Goal: Information Seeking & Learning: Check status

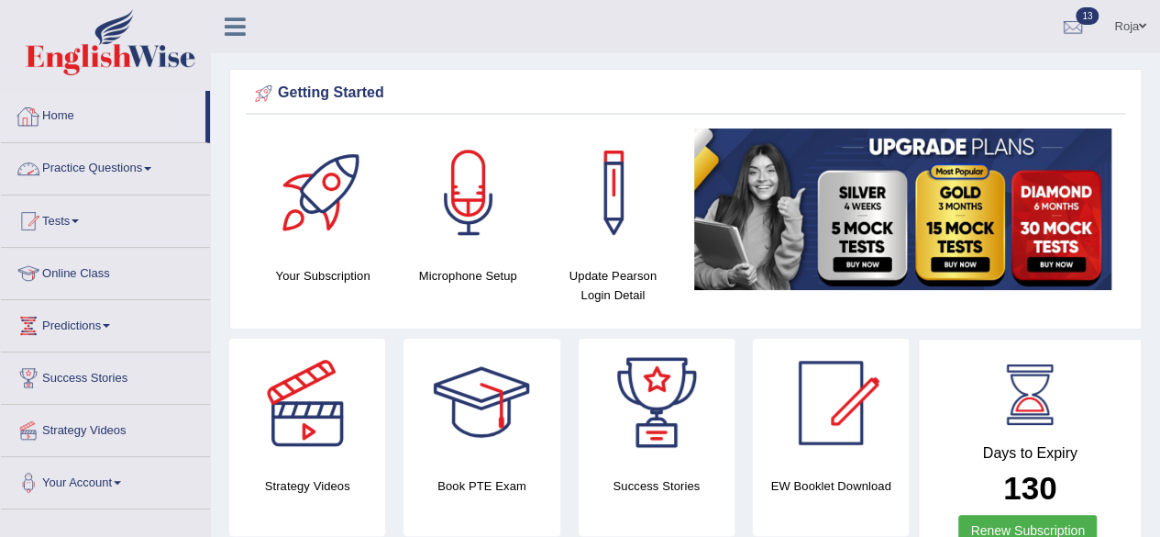
click at [119, 158] on link "Practice Questions" at bounding box center [105, 166] width 209 height 46
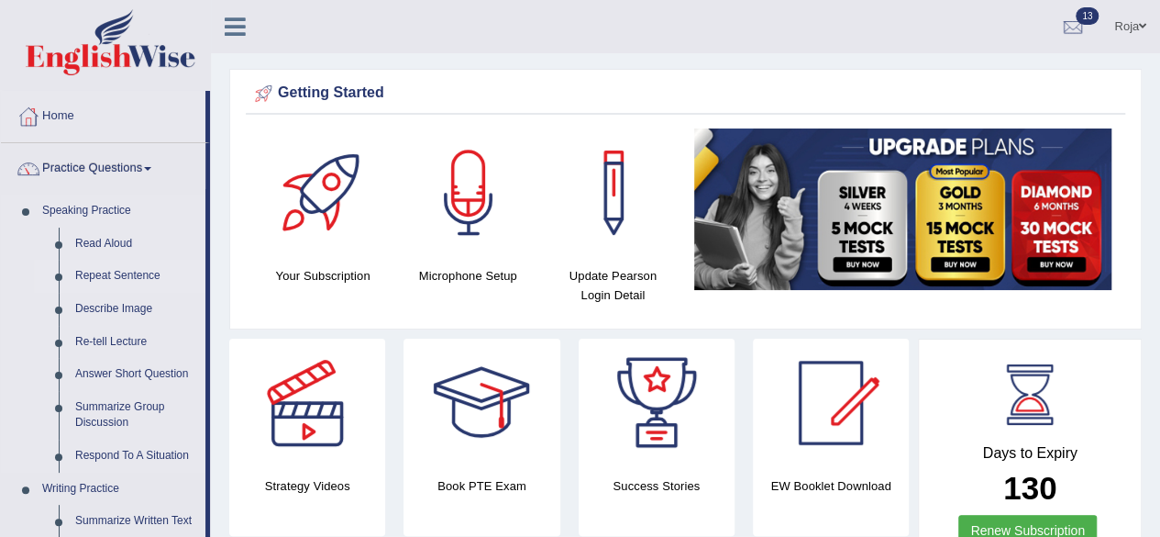
click at [94, 274] on link "Repeat Sentence" at bounding box center [136, 276] width 139 height 33
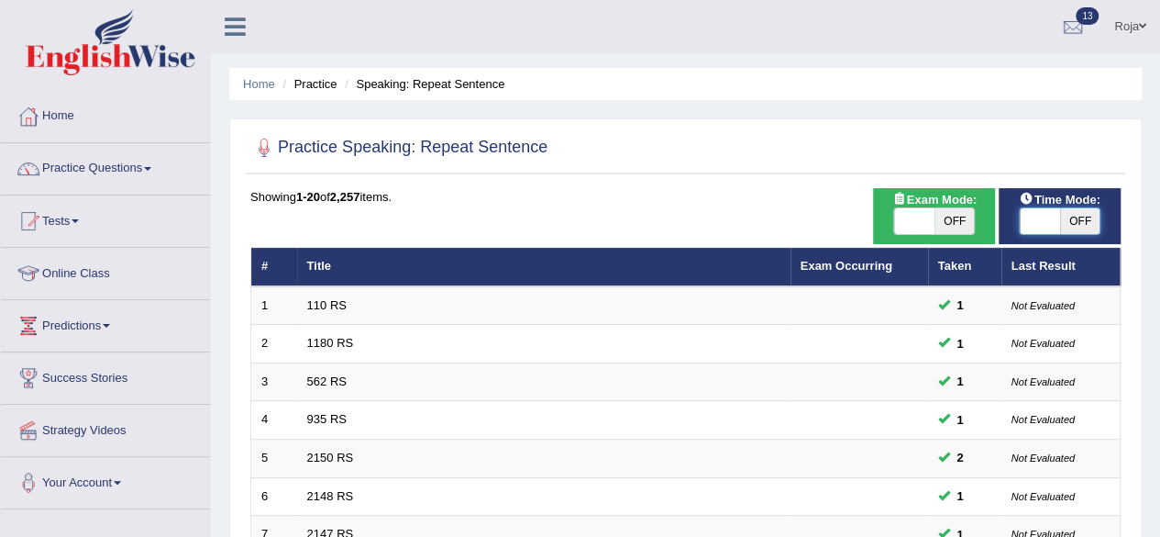
click at [1037, 219] on span at bounding box center [1040, 221] width 40 height 26
checkbox input "true"
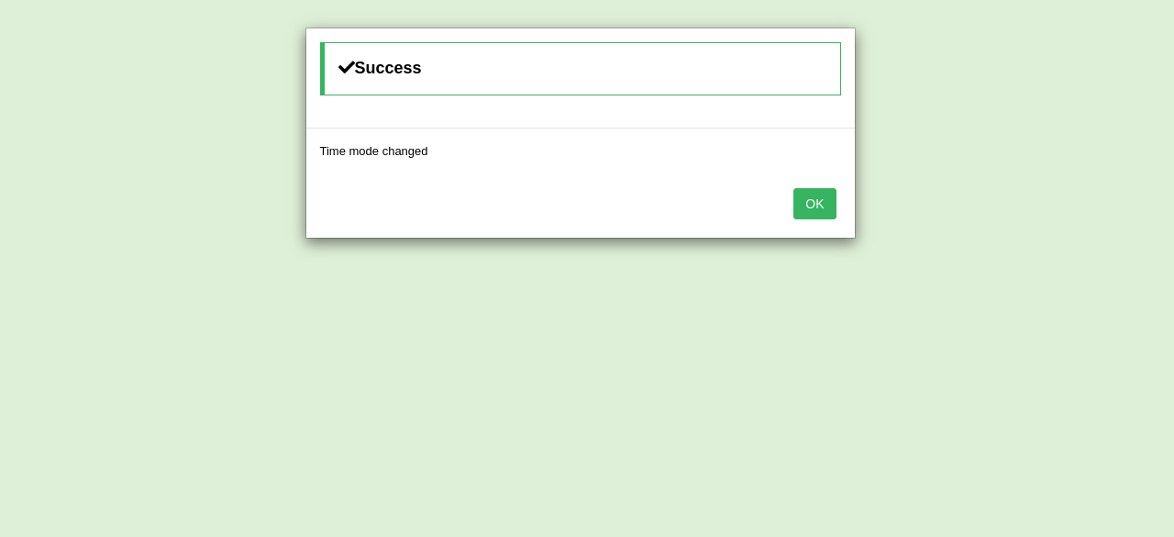
click at [809, 199] on button "OK" at bounding box center [815, 203] width 42 height 31
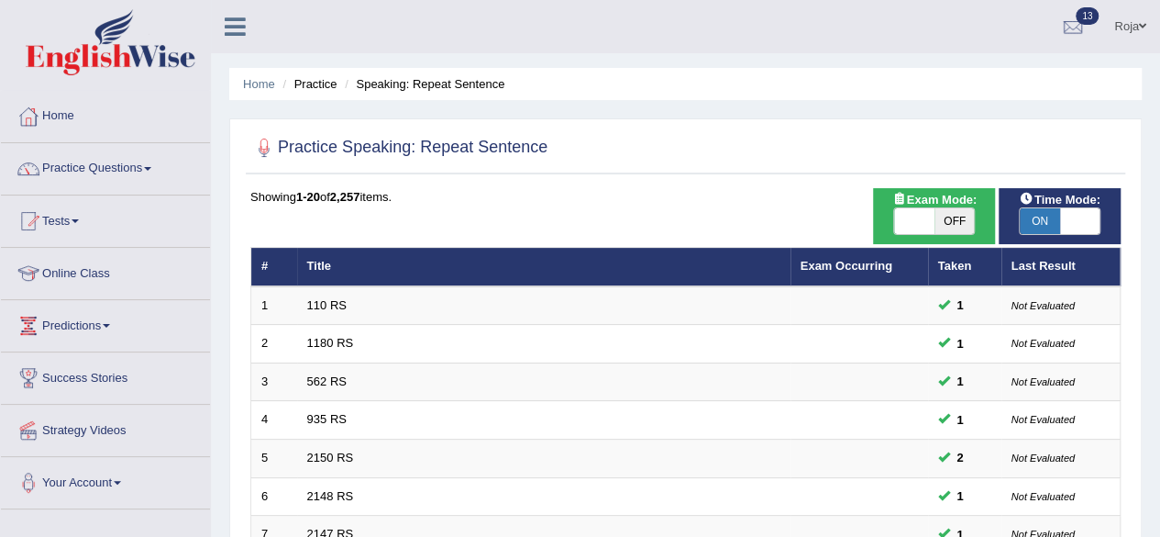
click at [941, 228] on span "OFF" at bounding box center [955, 221] width 40 height 26
checkbox input "true"
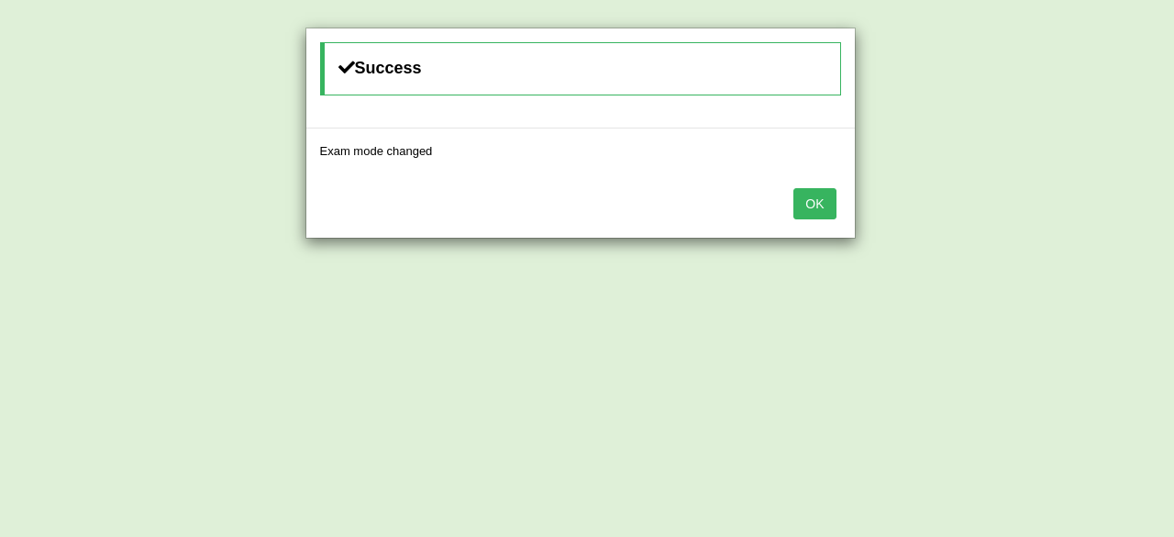
click at [805, 188] on button "OK" at bounding box center [815, 203] width 42 height 31
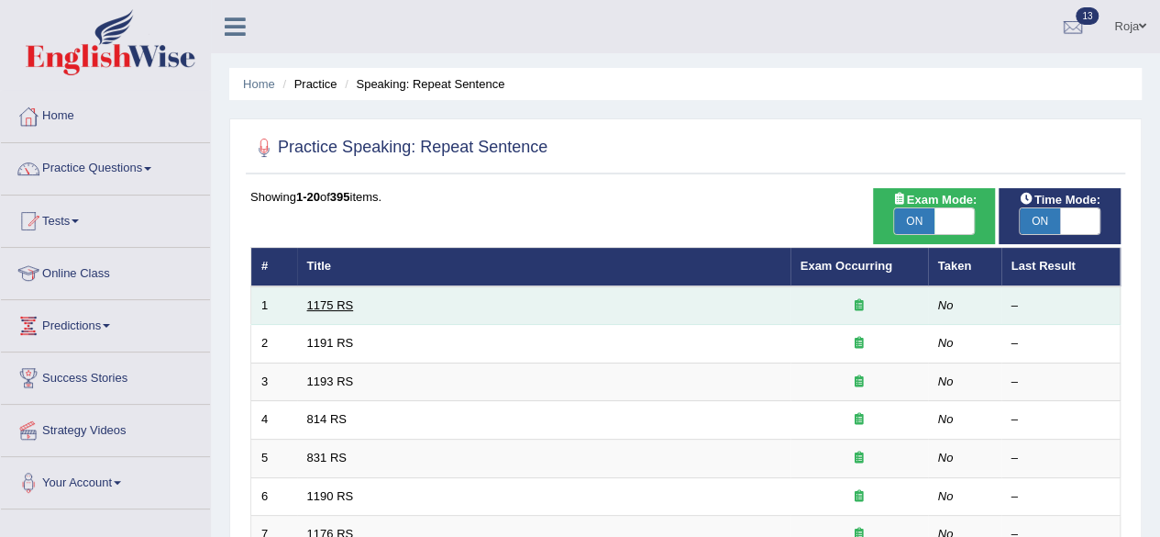
click at [316, 305] on link "1175 RS" at bounding box center [330, 305] width 47 height 14
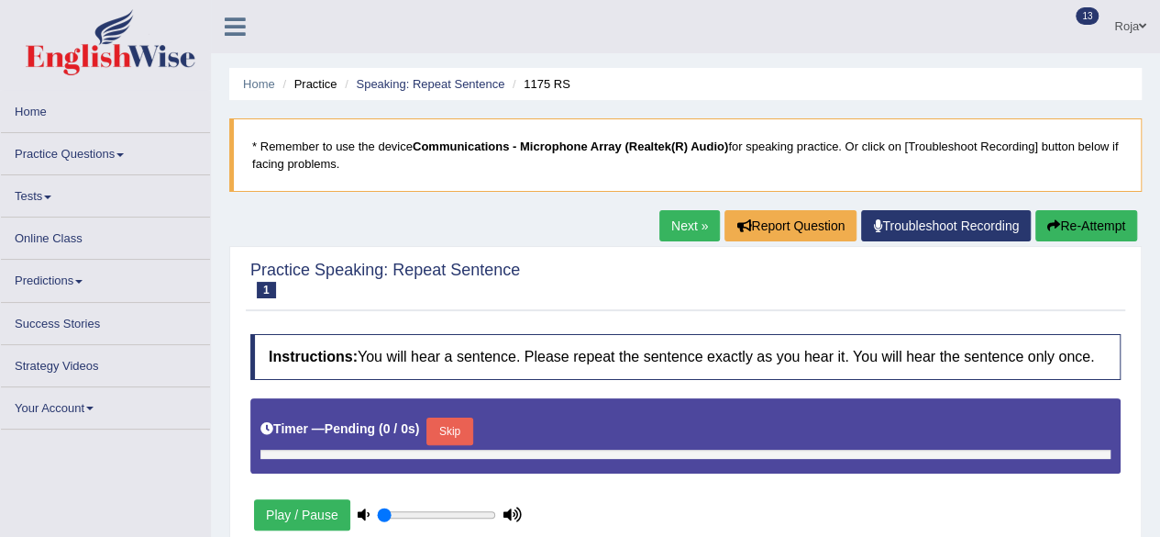
type input "0.45"
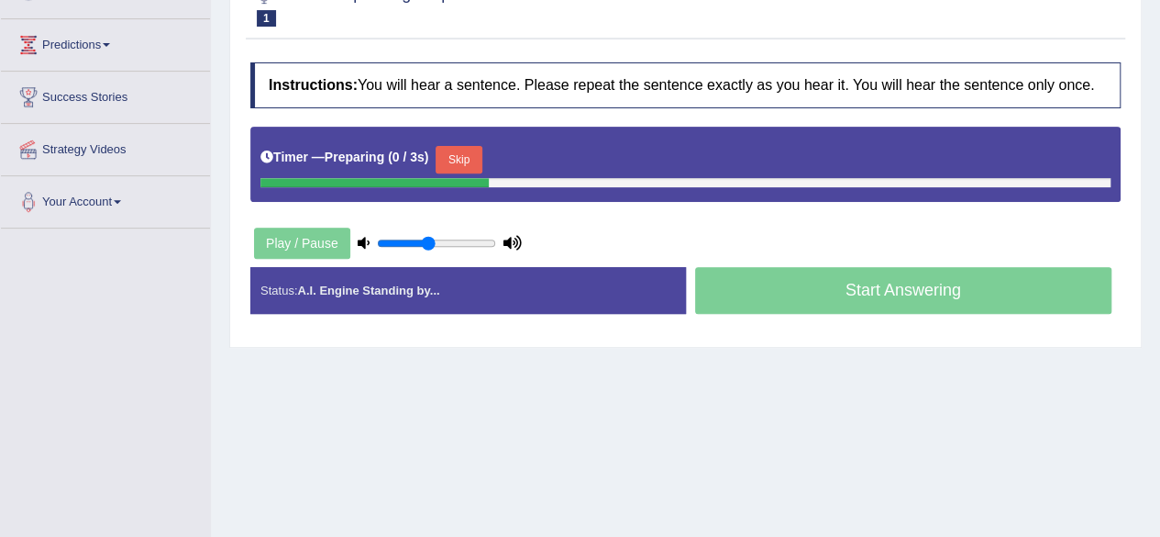
scroll to position [286, 0]
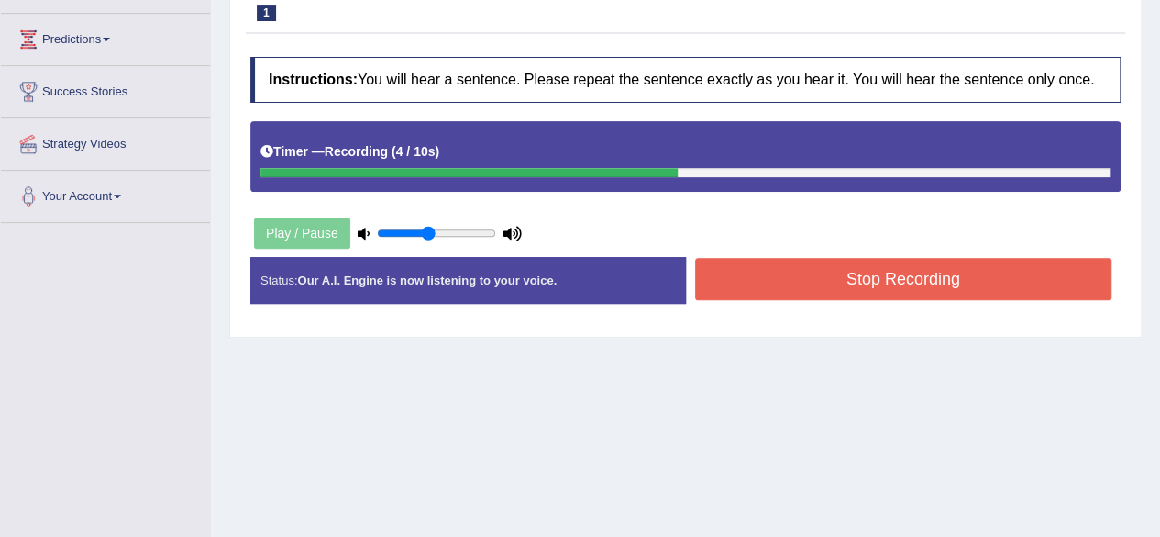
click at [881, 266] on button "Stop Recording" at bounding box center [903, 279] width 417 height 42
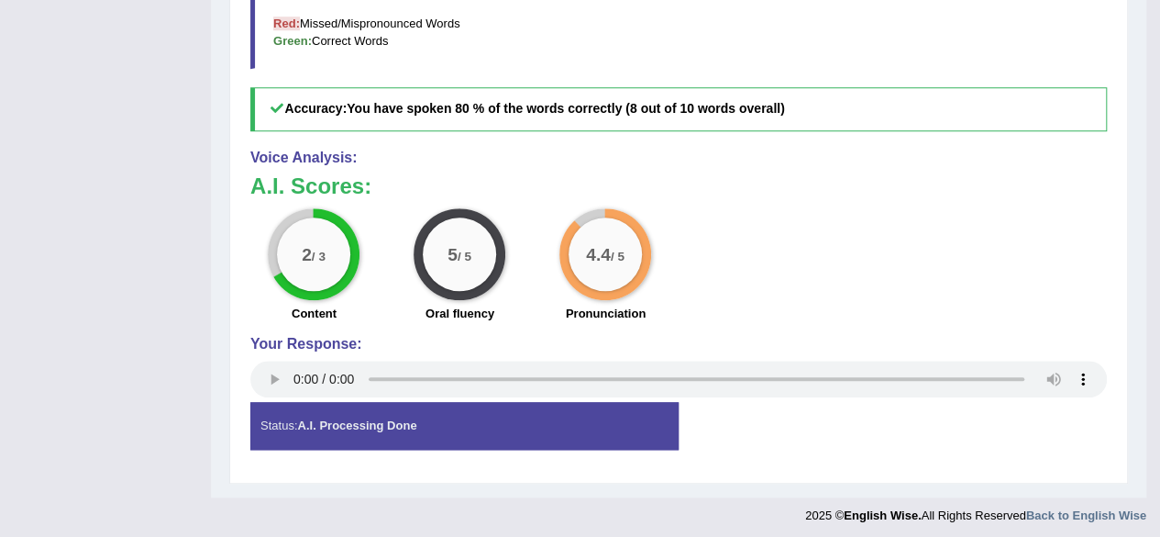
scroll to position [0, 0]
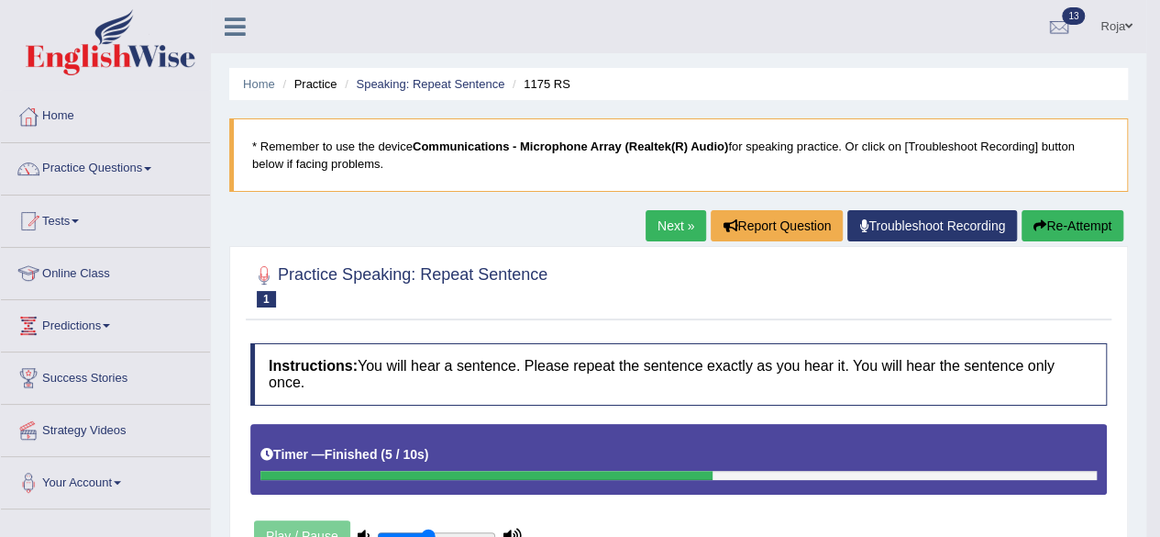
click at [672, 219] on link "Next »" at bounding box center [676, 225] width 61 height 31
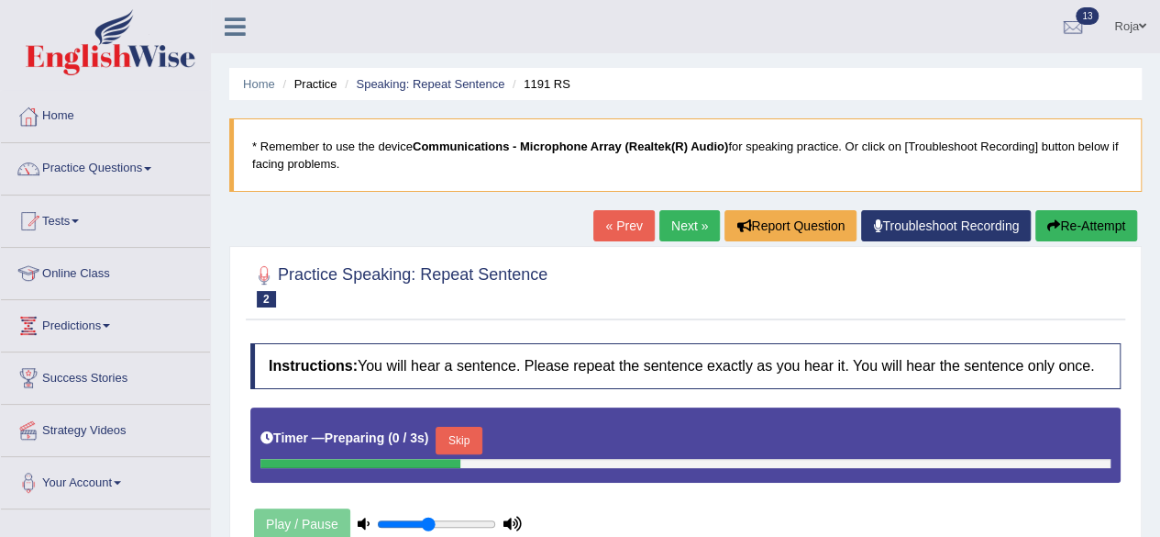
scroll to position [426, 0]
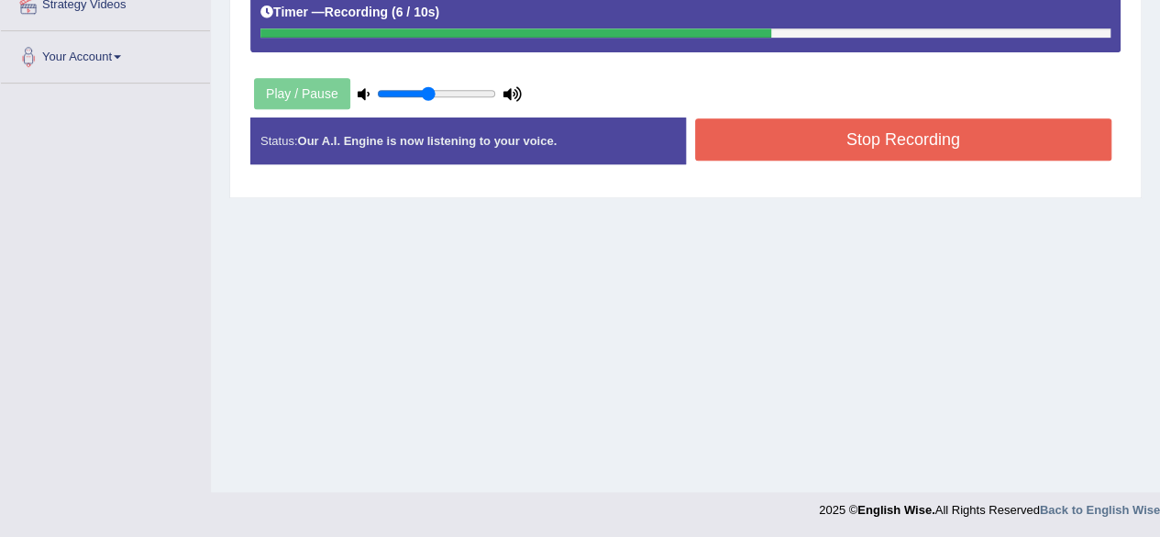
click at [779, 128] on button "Stop Recording" at bounding box center [903, 139] width 417 height 42
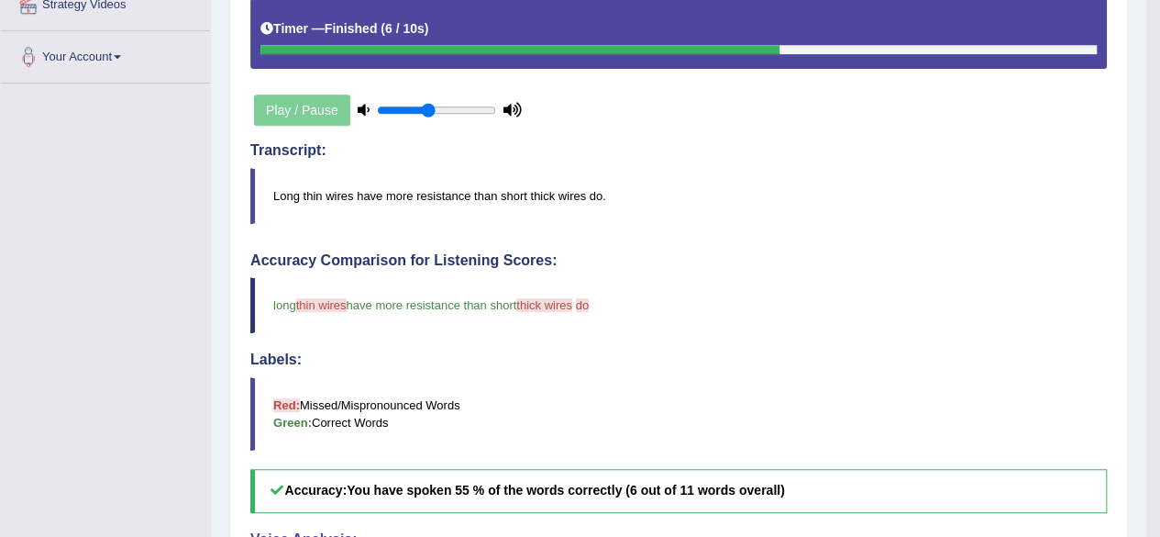
drag, startPoint x: 779, startPoint y: 128, endPoint x: 1173, endPoint y: 277, distance: 421.9
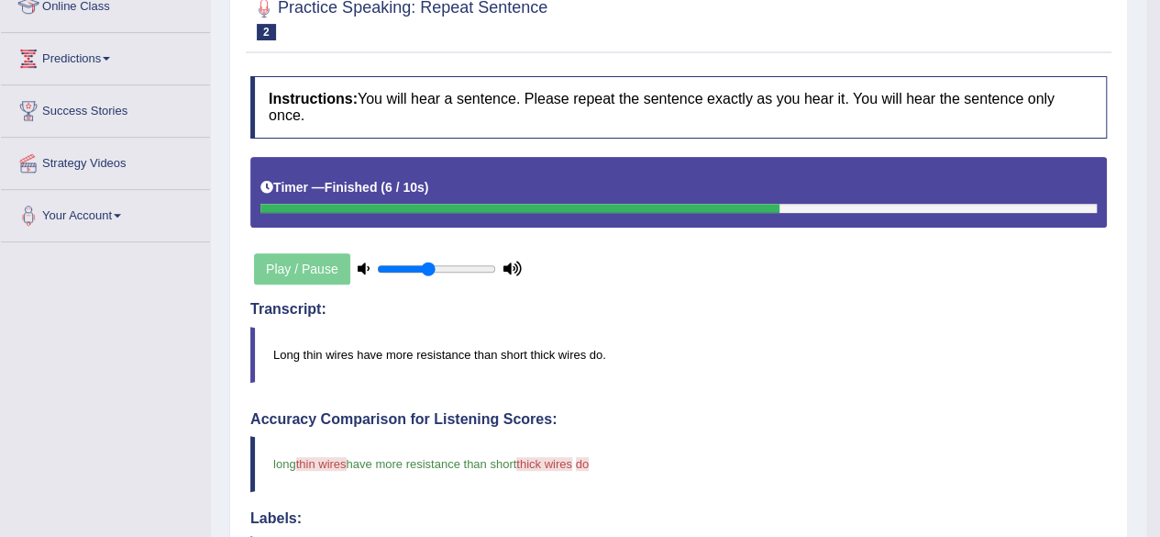
scroll to position [0, 0]
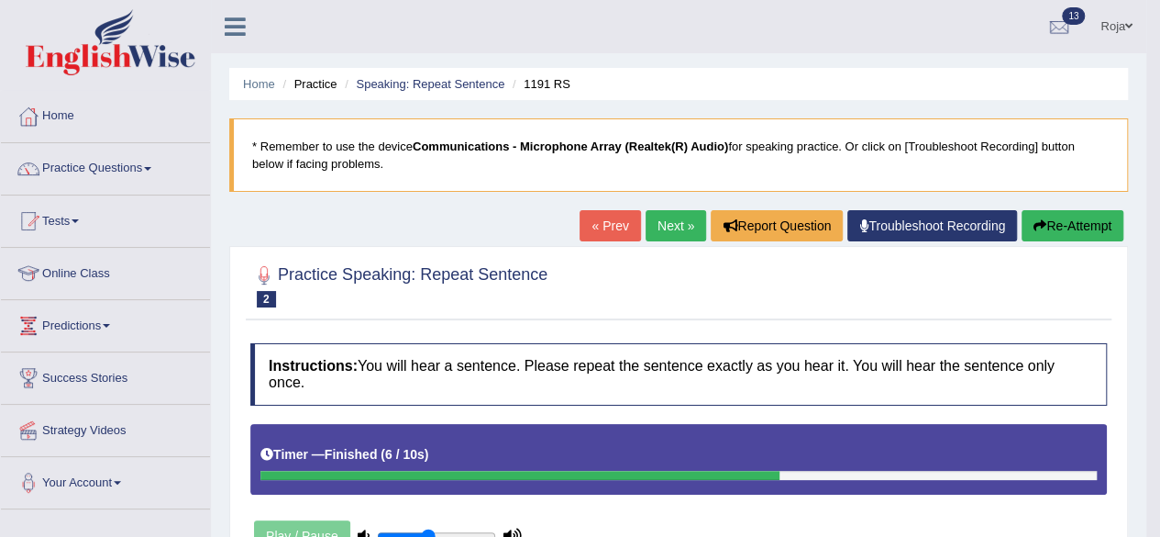
click at [672, 225] on link "Next »" at bounding box center [676, 225] width 61 height 31
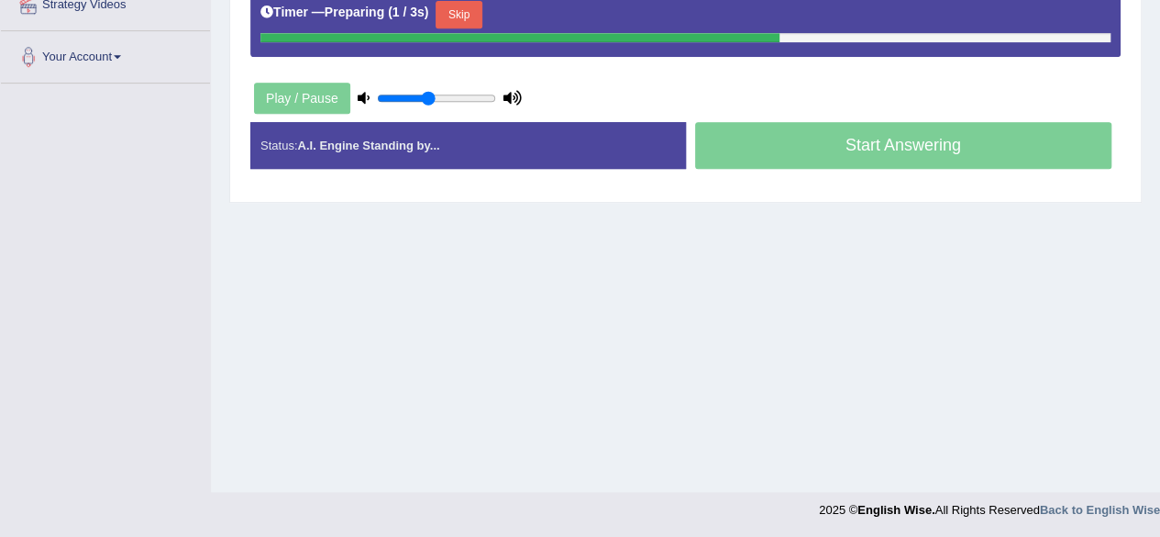
scroll to position [306, 0]
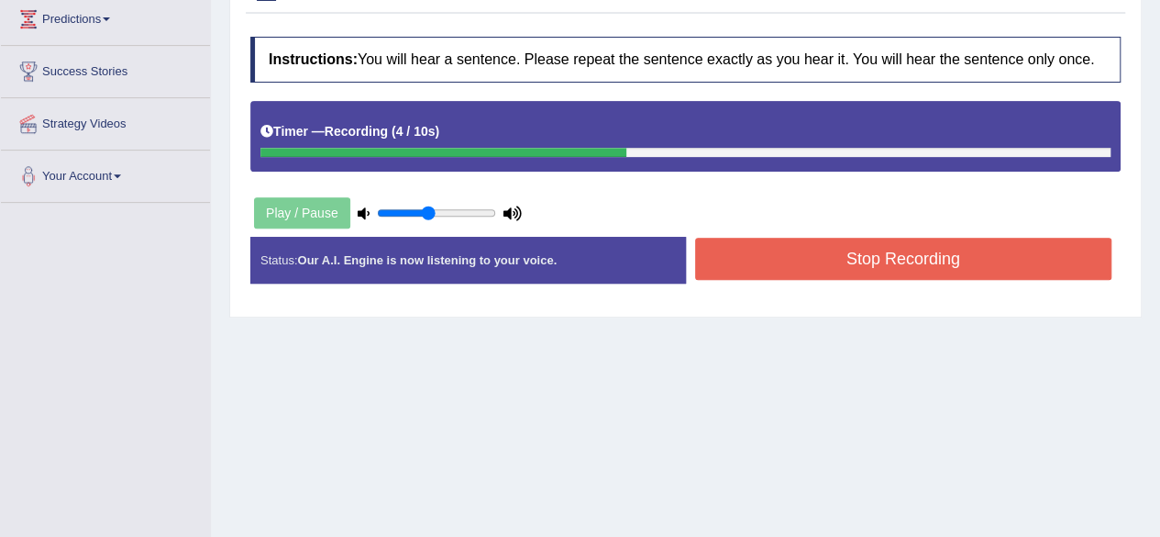
click at [960, 253] on button "Stop Recording" at bounding box center [903, 259] width 417 height 42
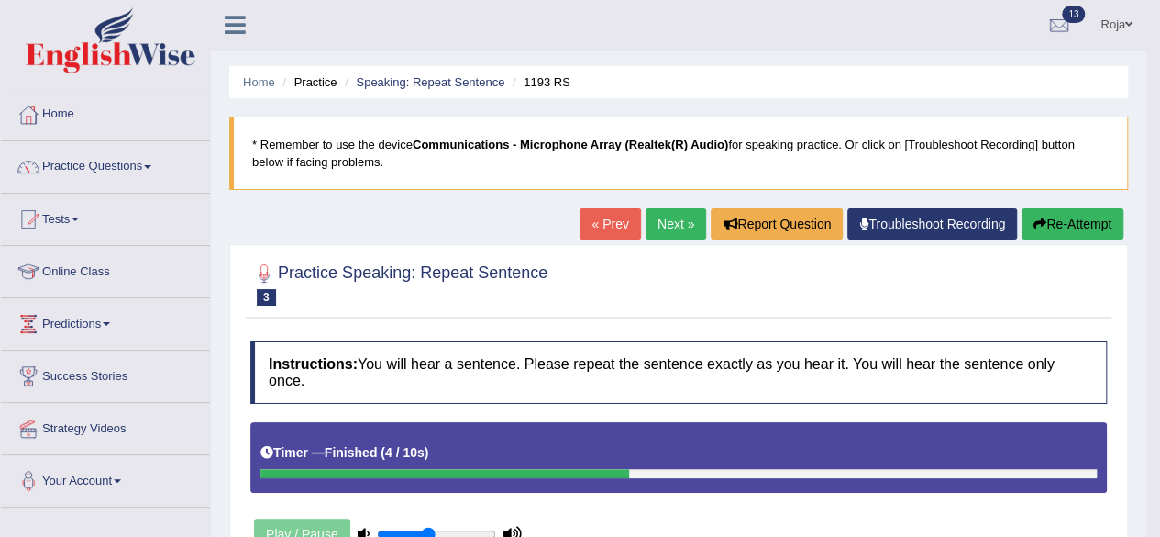
scroll to position [0, 0]
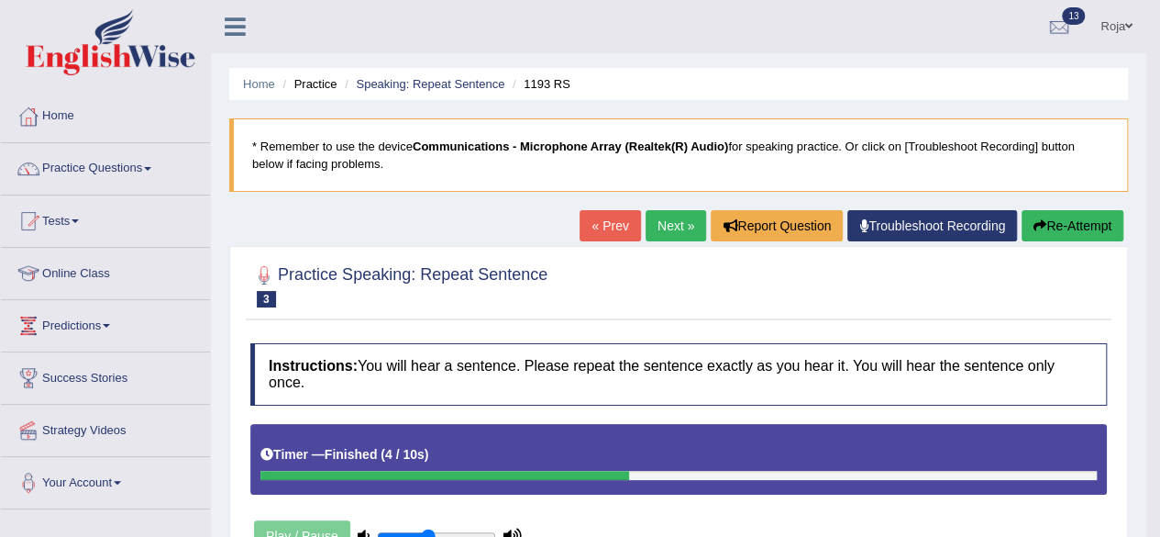
click at [675, 230] on link "Next »" at bounding box center [676, 225] width 61 height 31
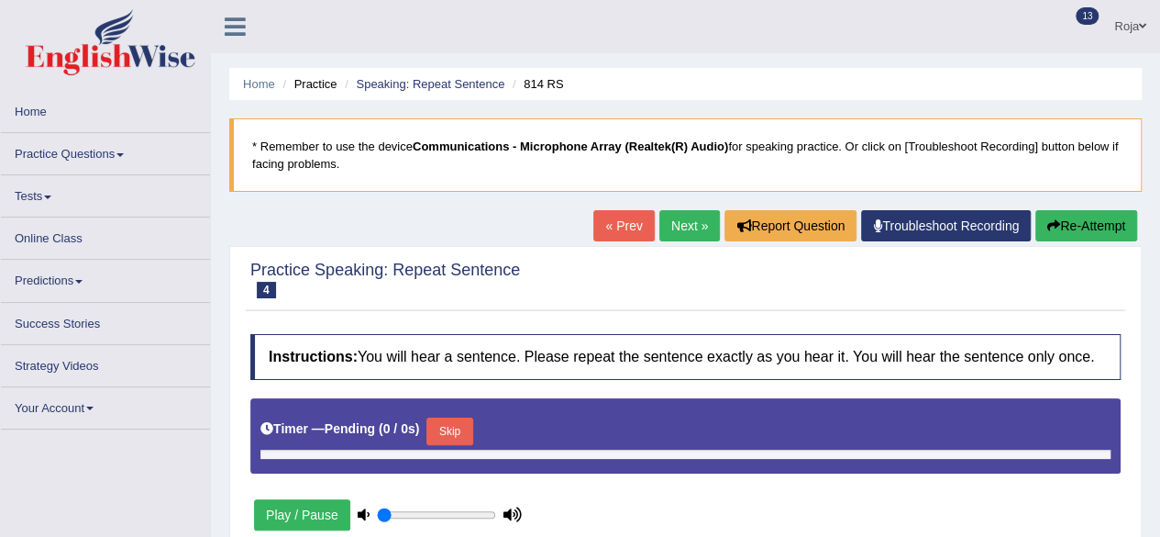
drag, startPoint x: 0, startPoint y: 0, endPoint x: 1173, endPoint y: 78, distance: 1175.9
click at [1160, 78] on html "Toggle navigation Home Practice Questions Speaking Practice Read Aloud Repeat S…" at bounding box center [580, 268] width 1160 height 537
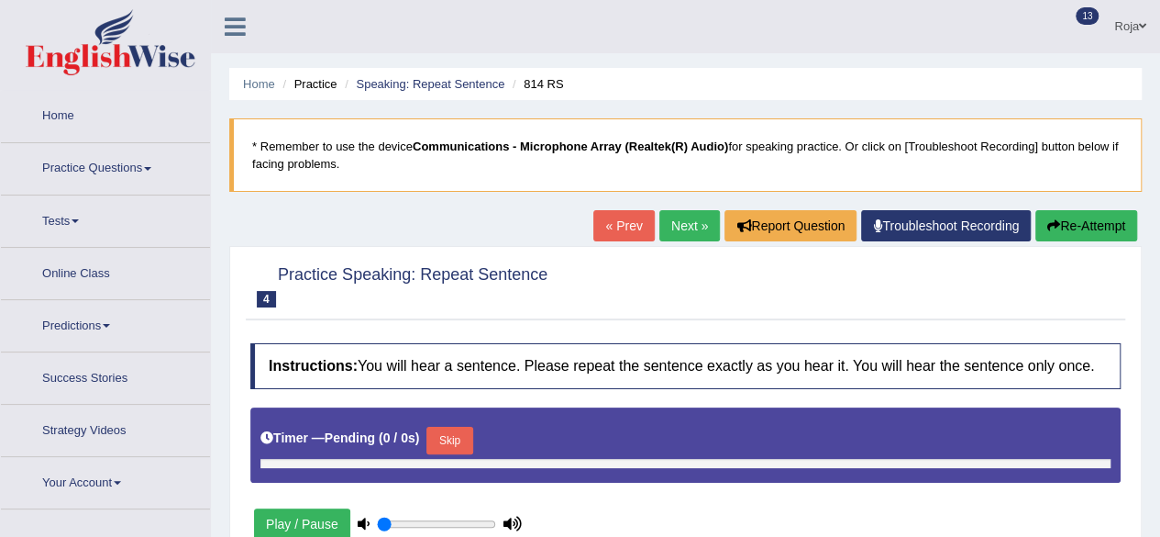
type input "0.45"
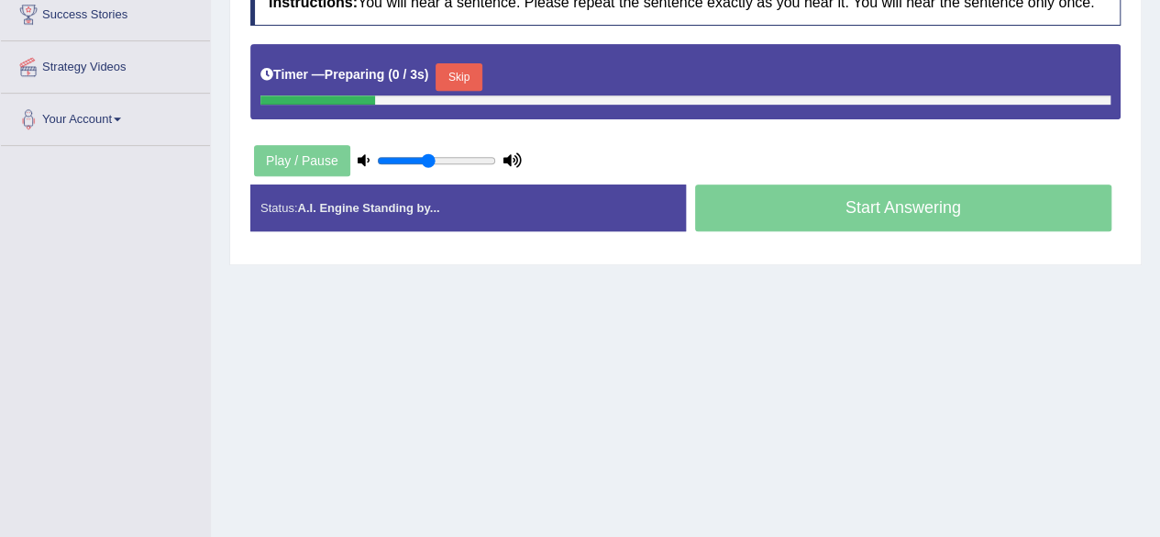
scroll to position [426, 0]
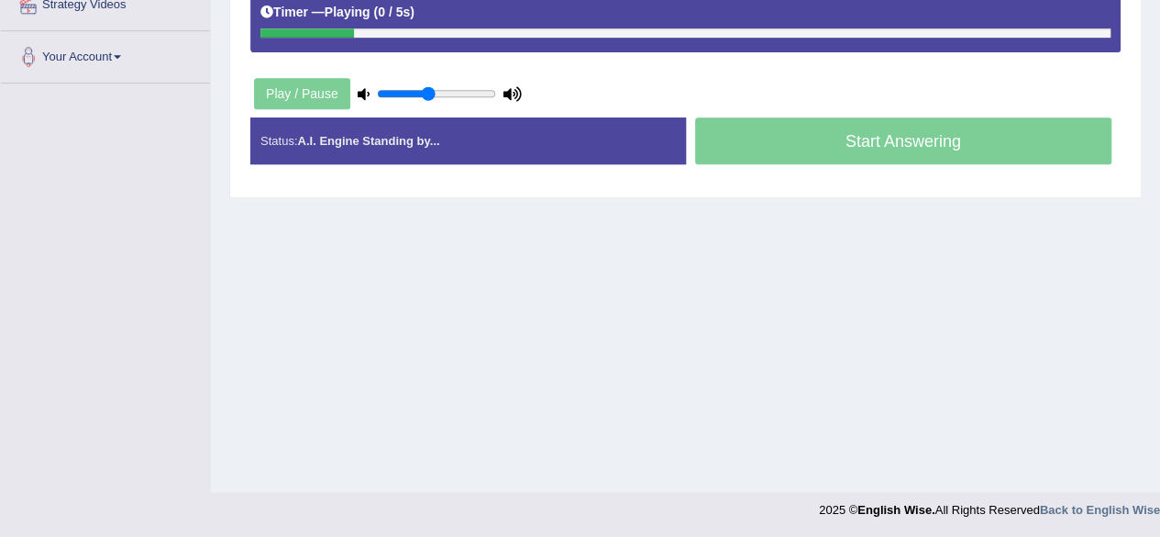
drag, startPoint x: 1173, startPoint y: 78, endPoint x: 1173, endPoint y: 400, distance: 322.0
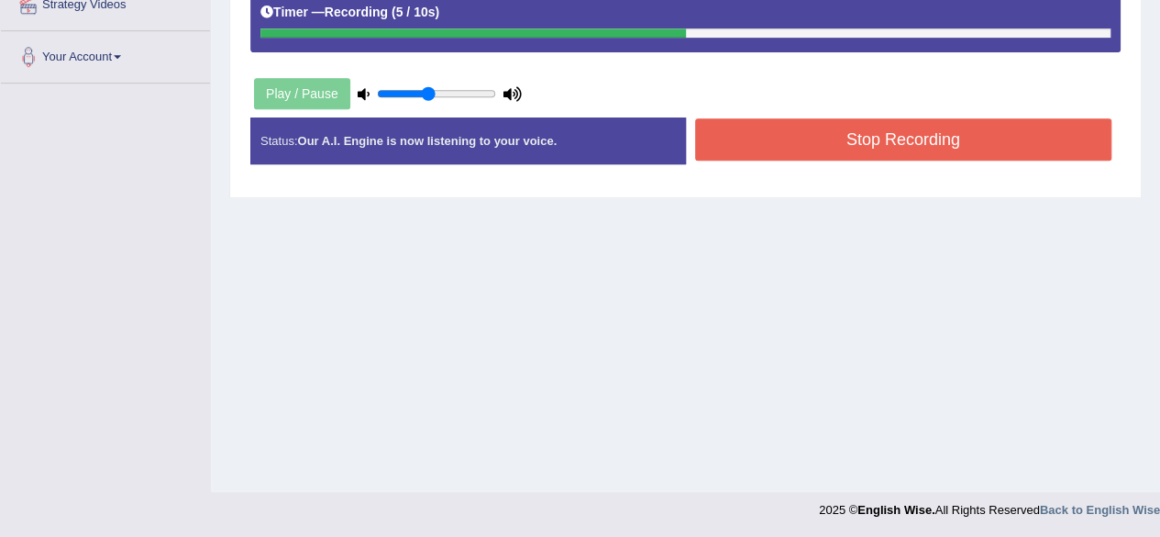
click at [983, 155] on div "Stop Recording" at bounding box center [904, 141] width 436 height 47
click at [983, 155] on button "Stop Recording" at bounding box center [903, 139] width 417 height 42
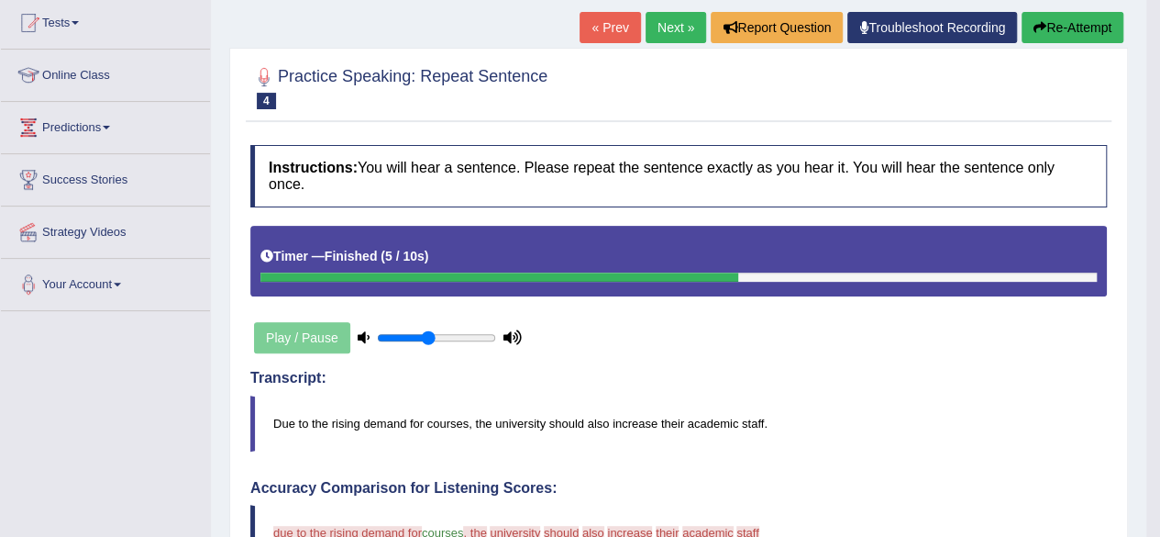
scroll to position [0, 0]
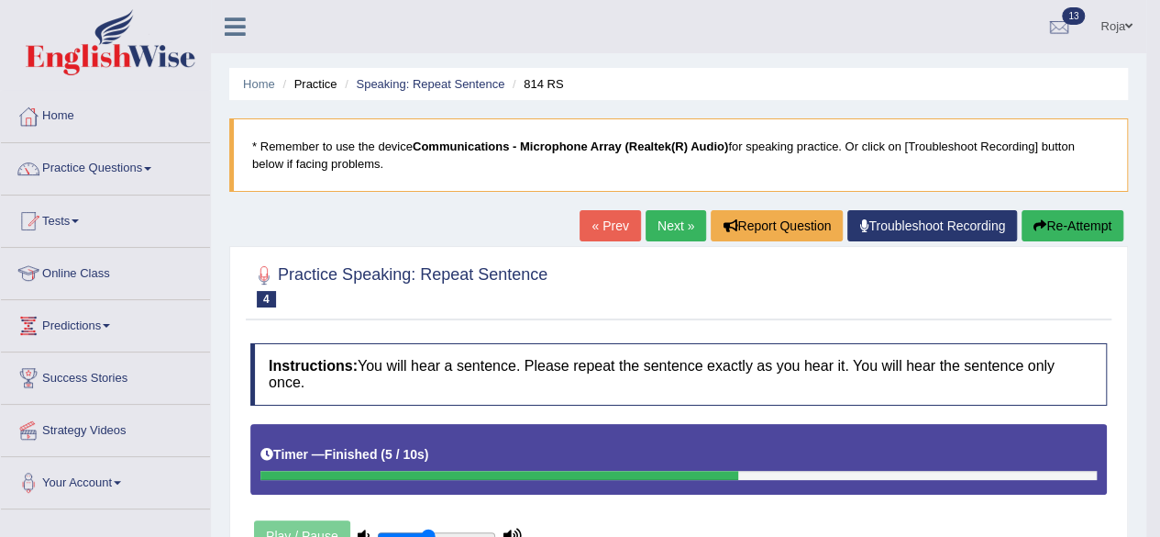
click at [675, 211] on link "Next »" at bounding box center [676, 225] width 61 height 31
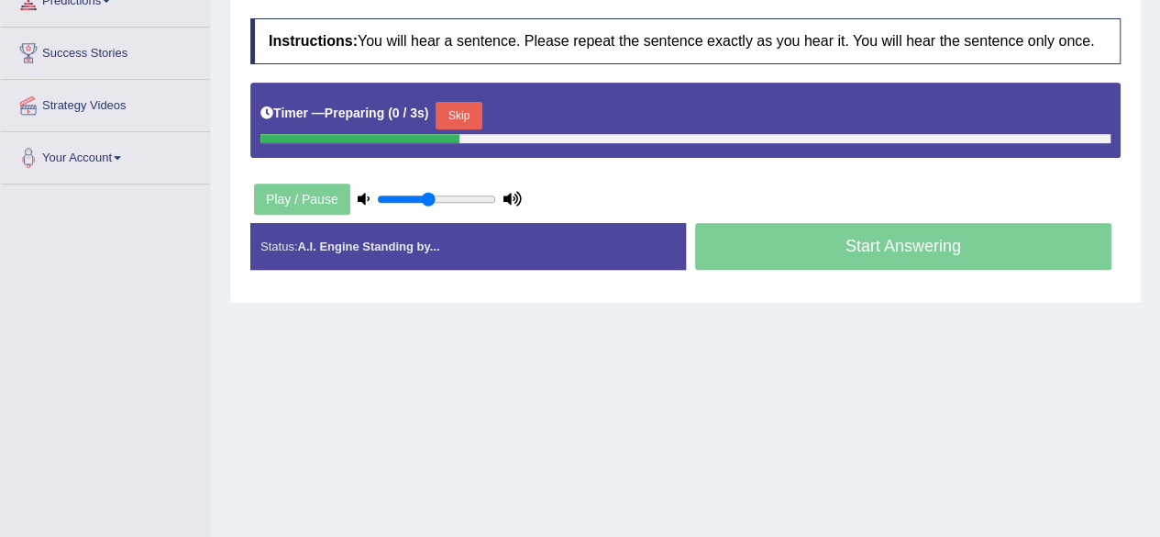
scroll to position [426, 0]
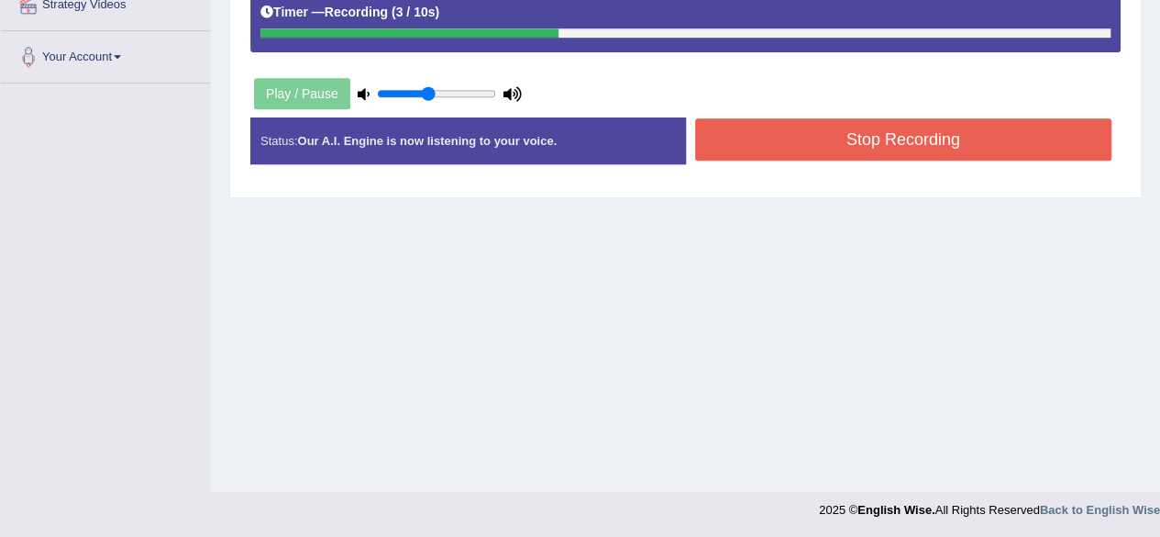
click at [882, 144] on button "Stop Recording" at bounding box center [903, 139] width 417 height 42
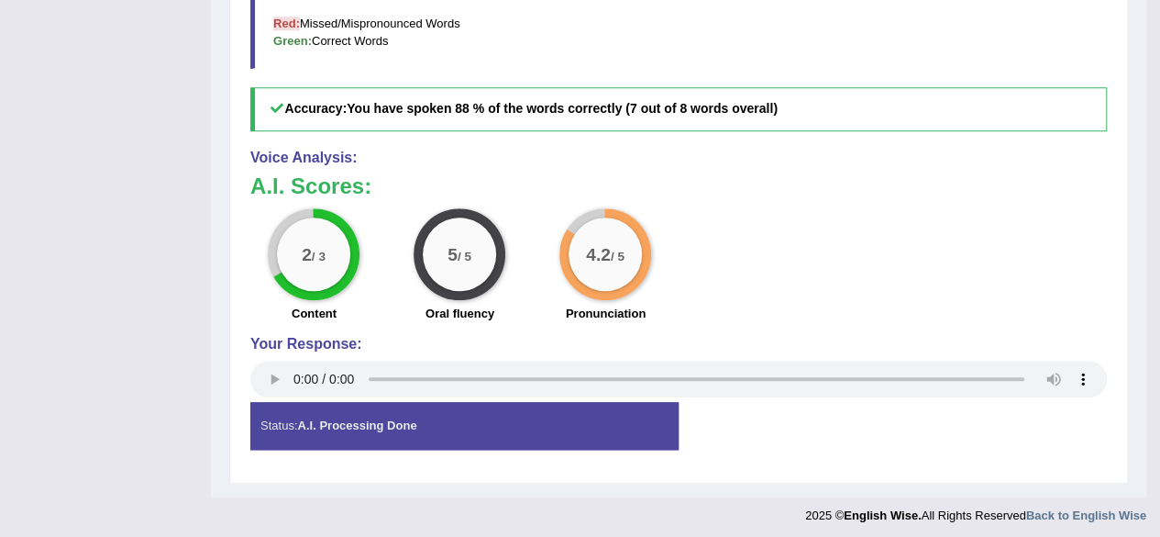
scroll to position [0, 0]
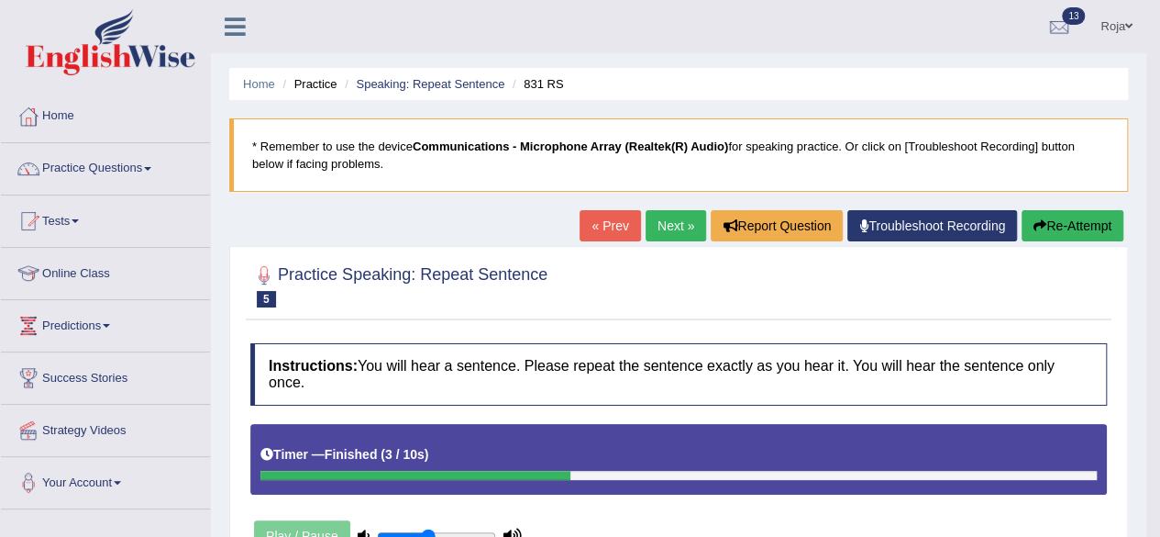
click at [684, 210] on link "Next »" at bounding box center [676, 225] width 61 height 31
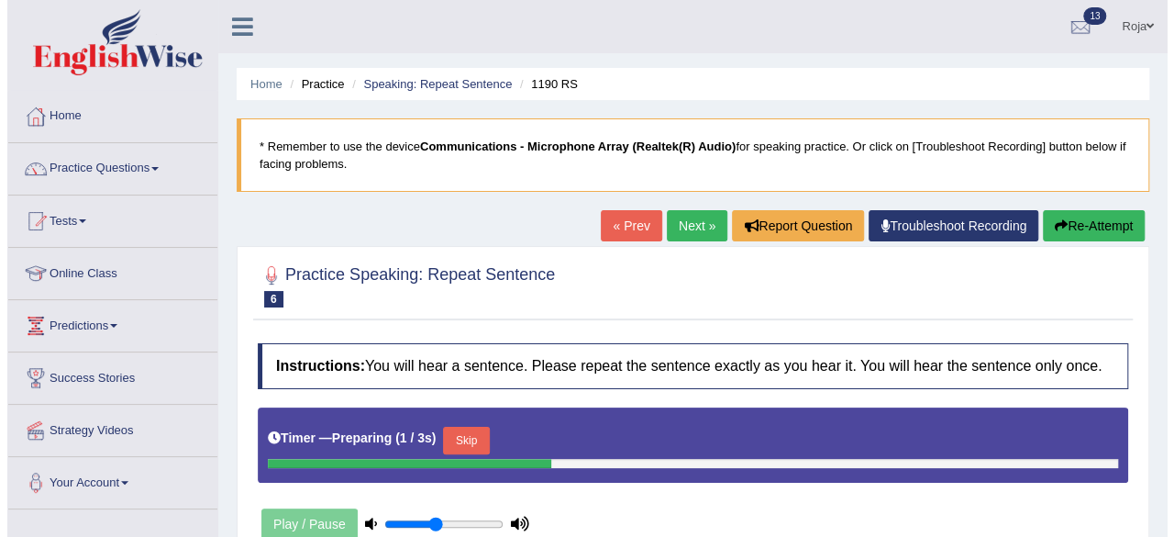
scroll to position [426, 0]
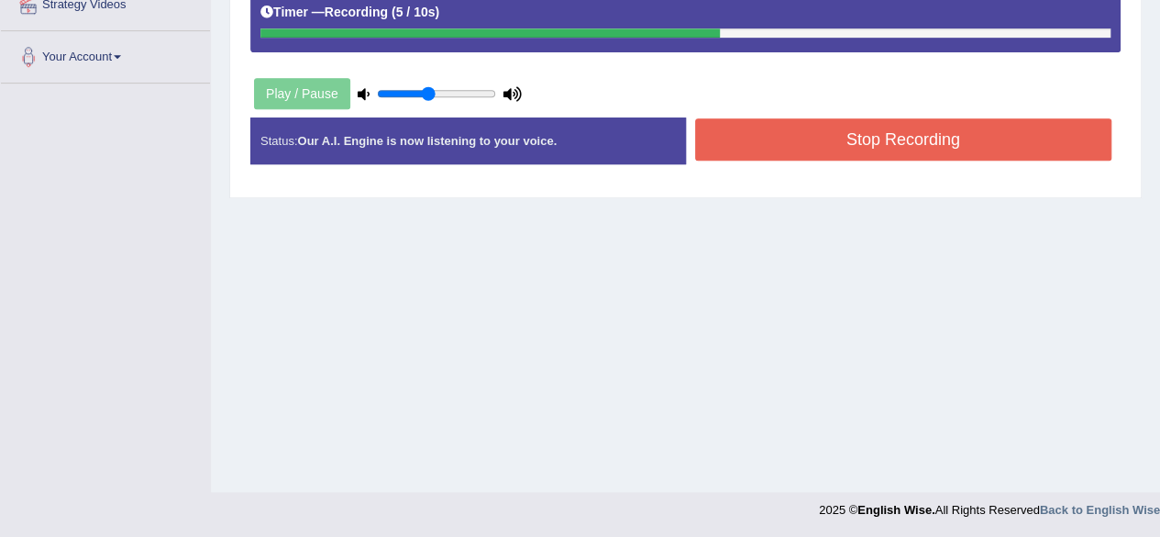
click at [945, 147] on button "Stop Recording" at bounding box center [903, 139] width 417 height 42
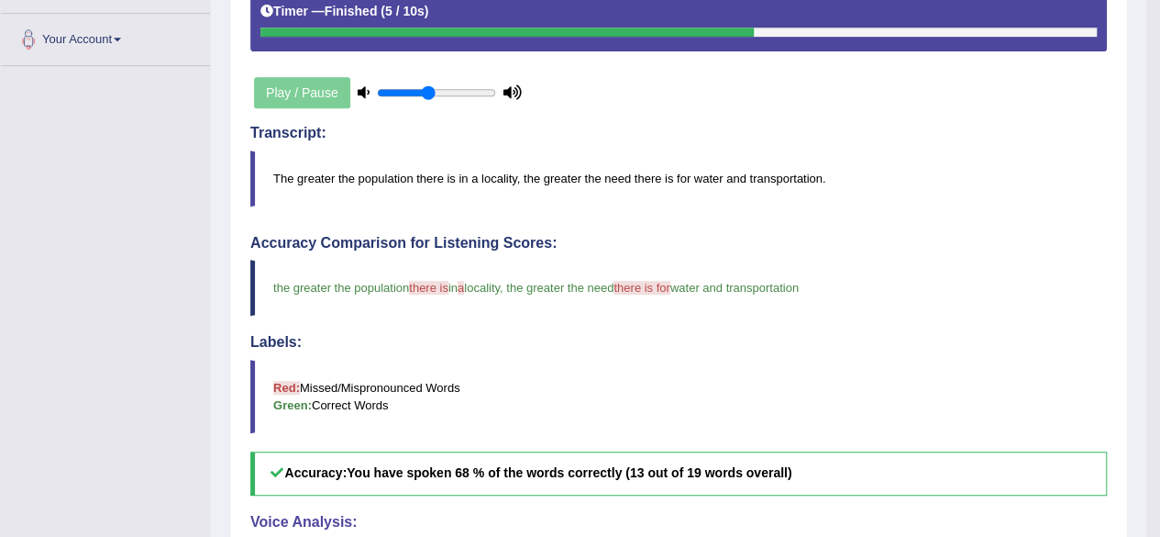
scroll to position [0, 0]
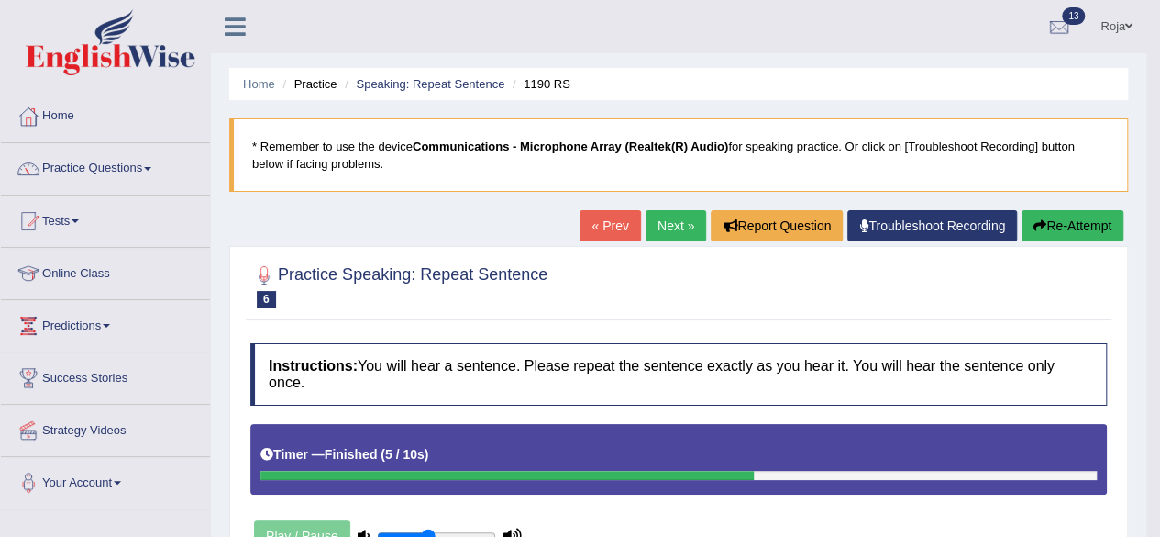
drag, startPoint x: 1167, startPoint y: 276, endPoint x: 1148, endPoint y: 216, distance: 63.5
click at [1148, 216] on html "Toggle navigation Home Practice Questions Speaking Practice Read Aloud Repeat S…" at bounding box center [580, 268] width 1160 height 537
click at [646, 223] on link "Next »" at bounding box center [676, 225] width 61 height 31
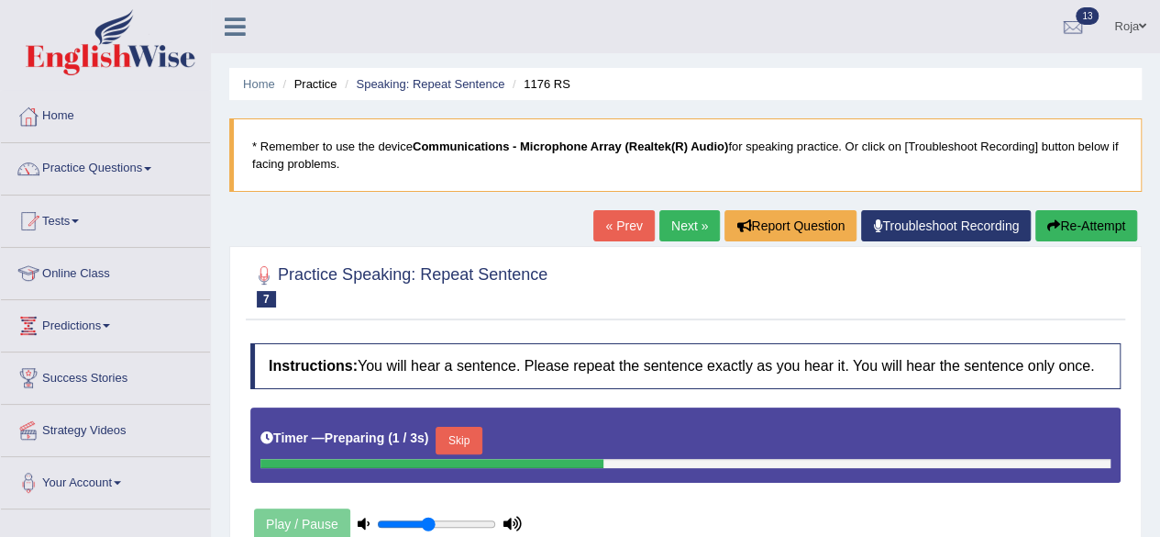
scroll to position [426, 0]
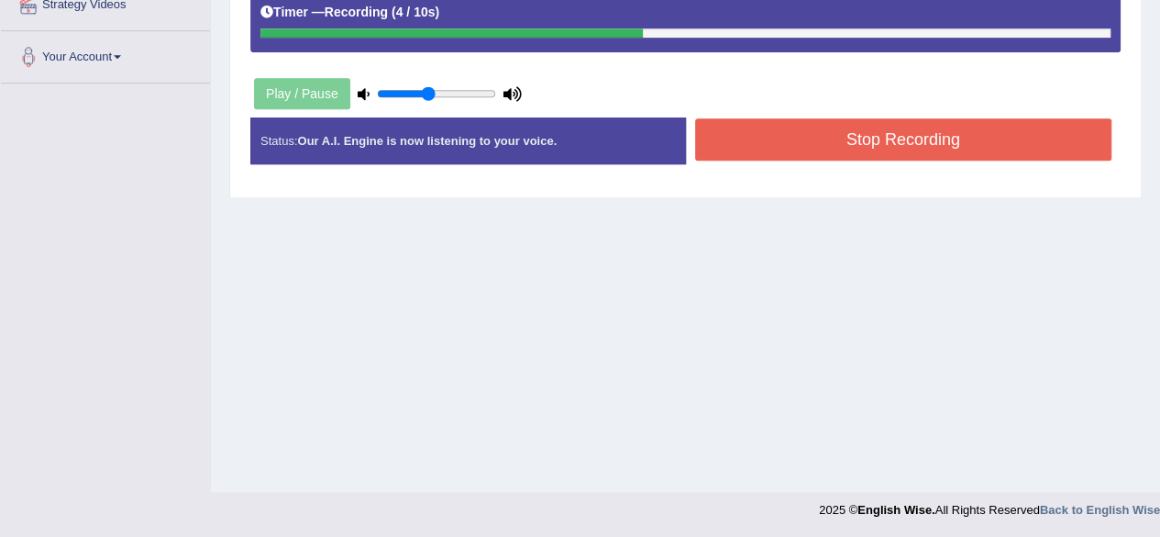
click at [949, 122] on button "Stop Recording" at bounding box center [903, 139] width 417 height 42
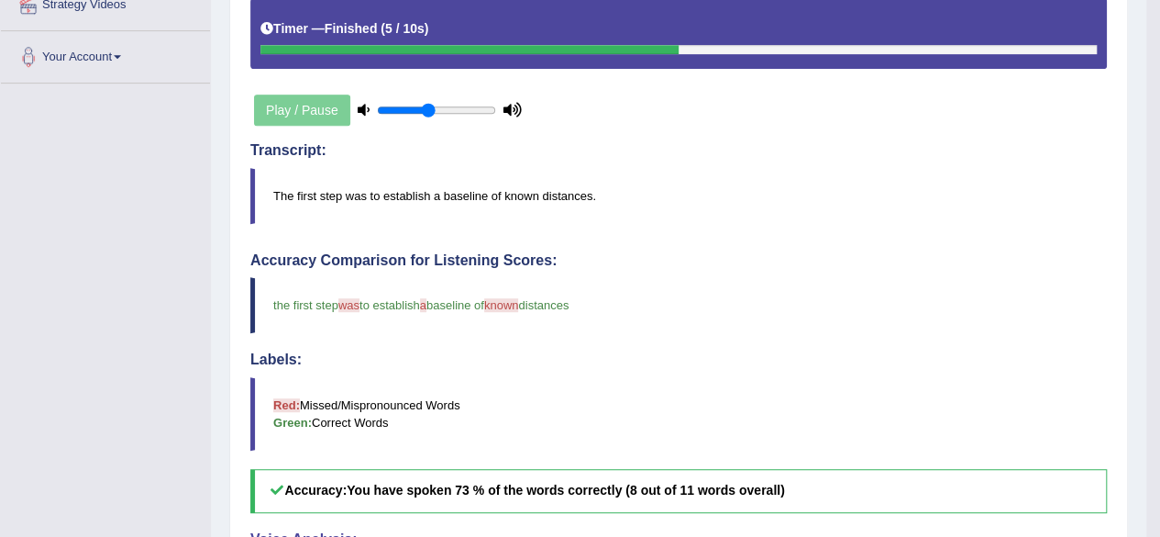
drag, startPoint x: 1157, startPoint y: 310, endPoint x: 1173, endPoint y: 357, distance: 49.6
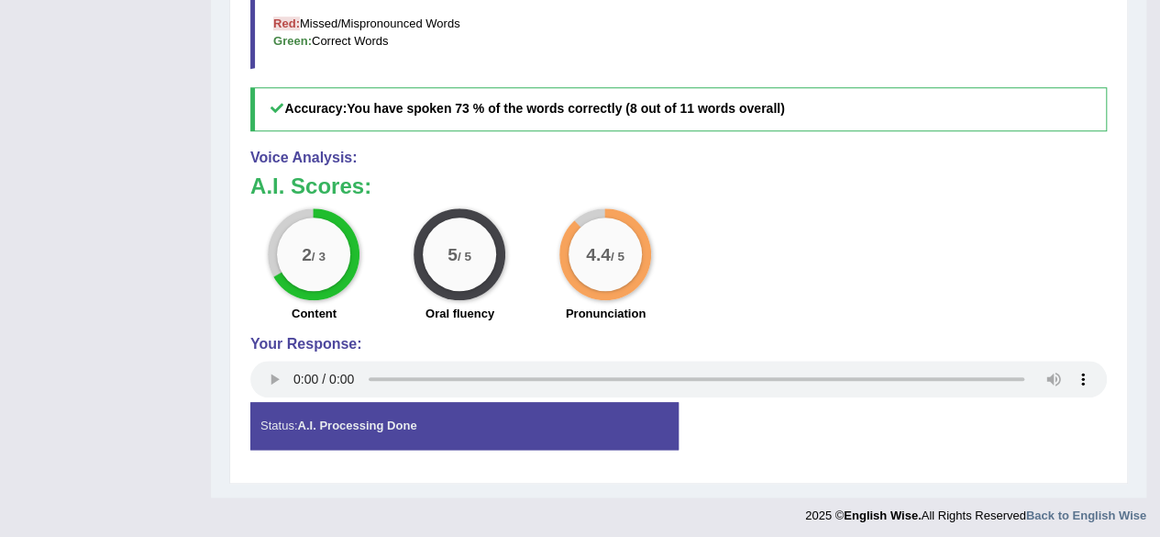
scroll to position [0, 0]
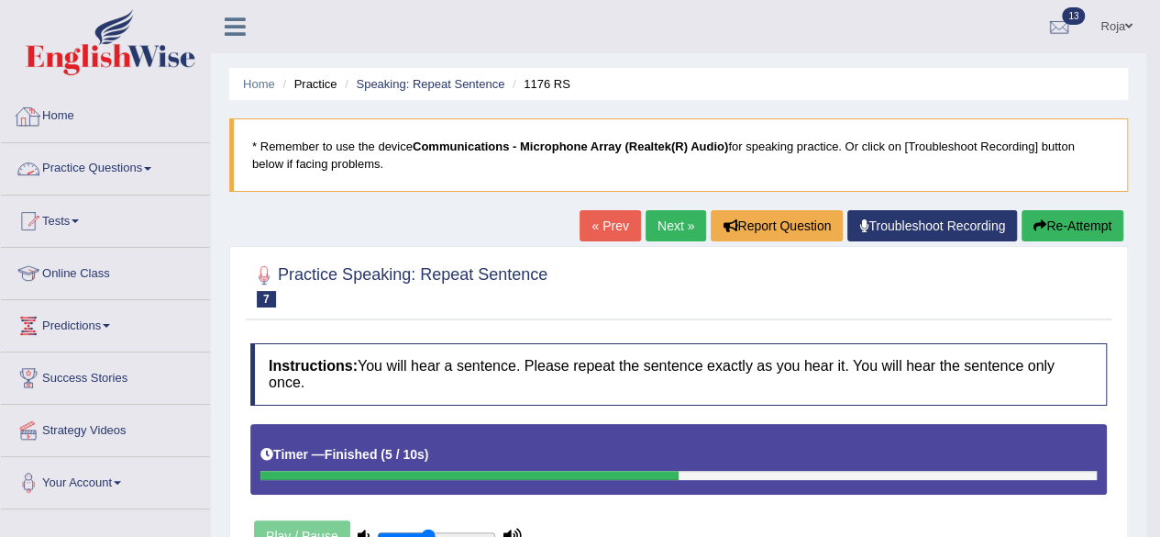
click at [103, 162] on link "Practice Questions" at bounding box center [105, 166] width 209 height 46
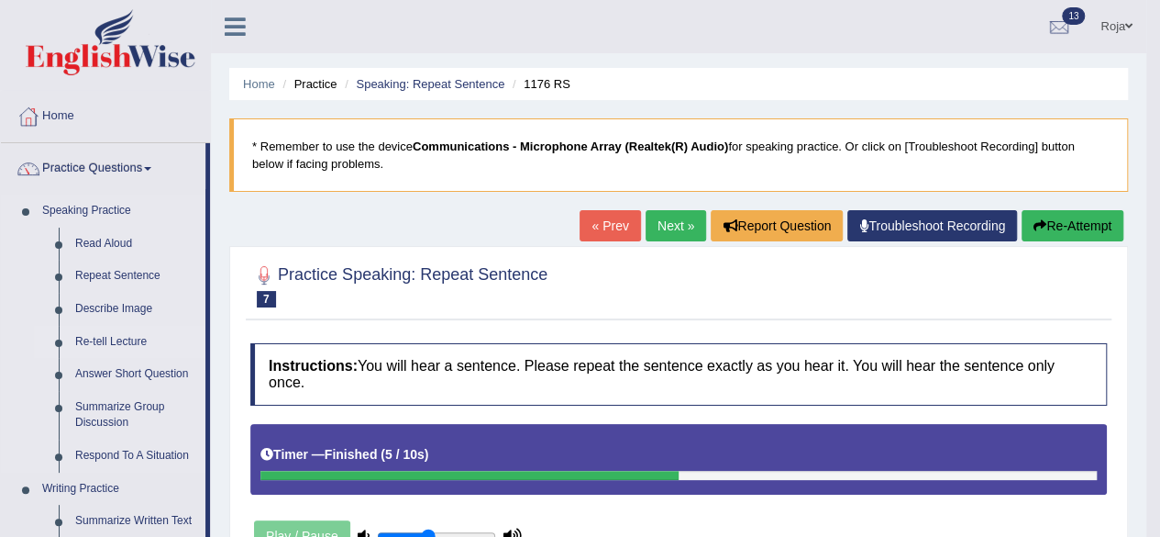
click at [111, 348] on link "Re-tell Lecture" at bounding box center [136, 342] width 139 height 33
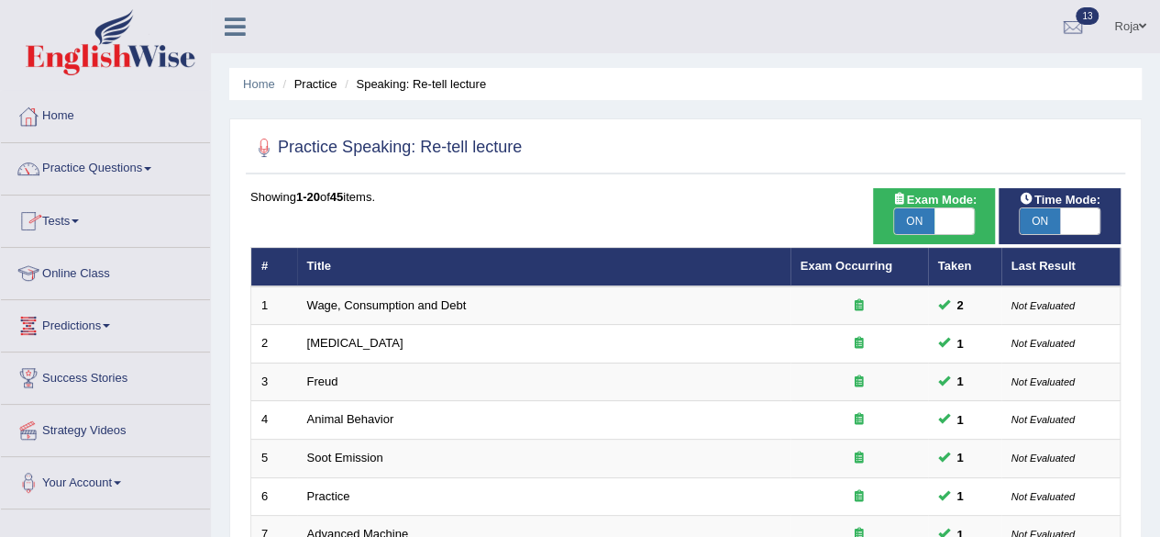
scroll to position [669, 0]
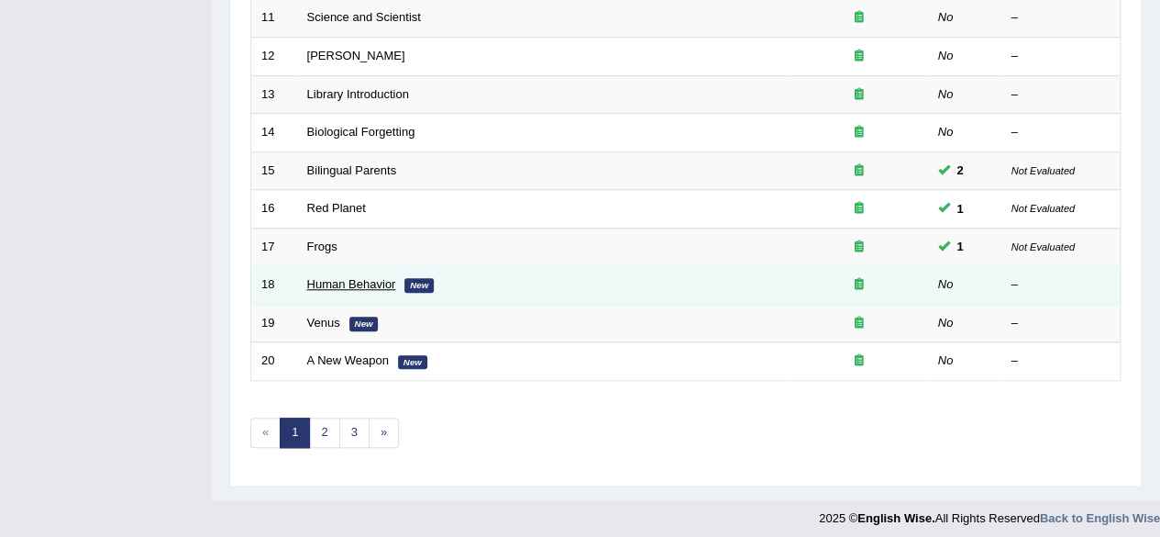
click at [341, 283] on link "Human Behavior" at bounding box center [351, 284] width 89 height 14
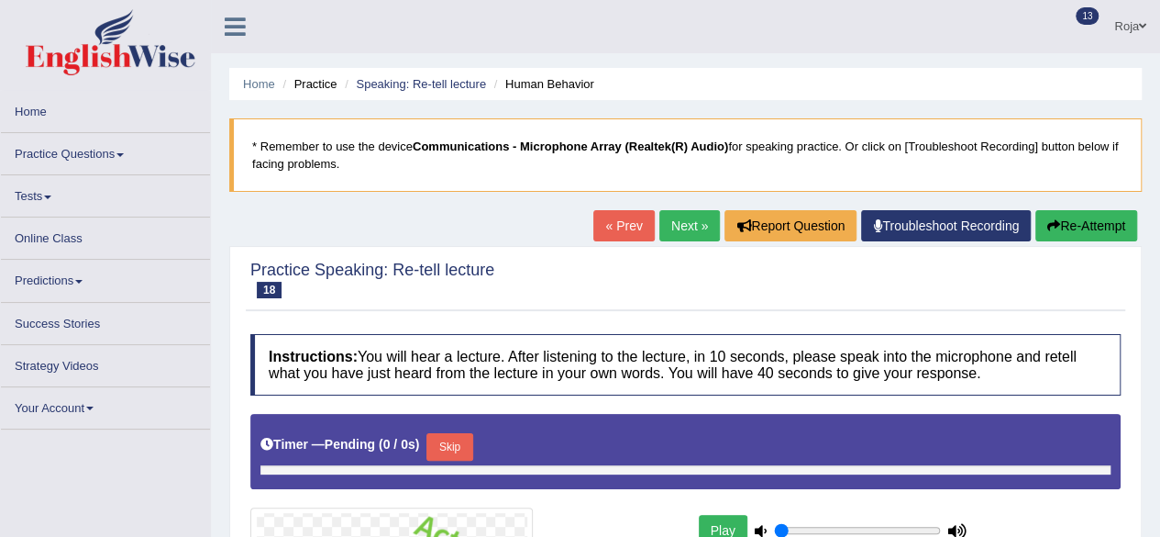
type input "0.45"
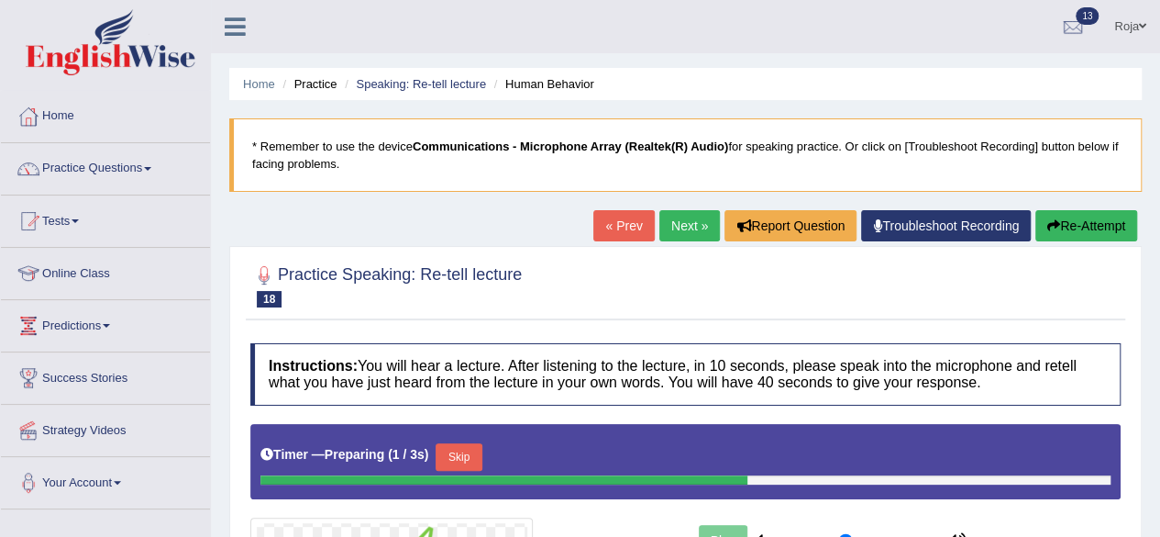
scroll to position [426, 0]
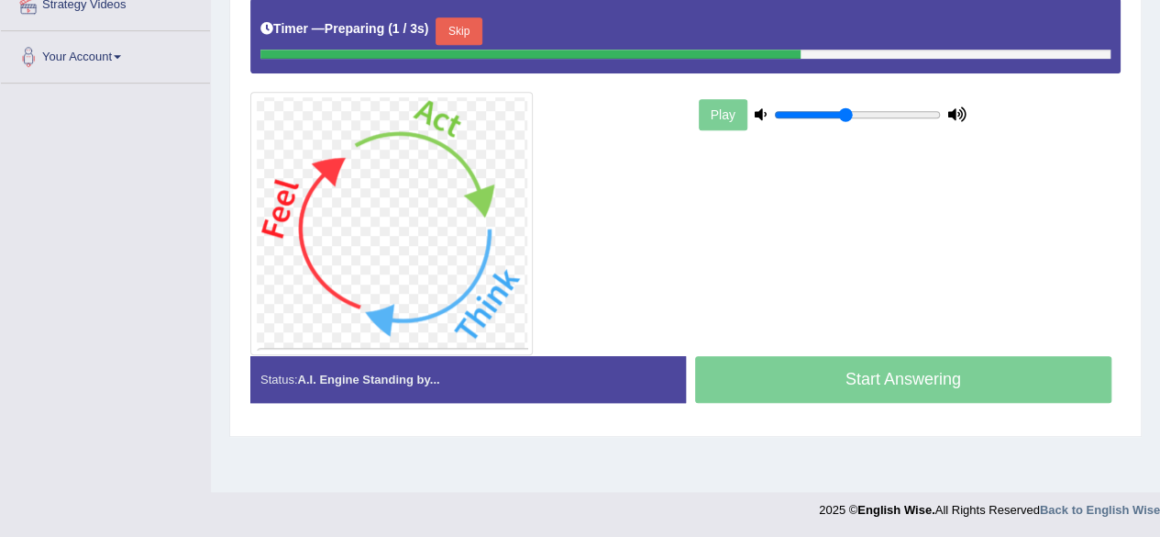
drag, startPoint x: 1165, startPoint y: 172, endPoint x: 1171, endPoint y: 425, distance: 253.3
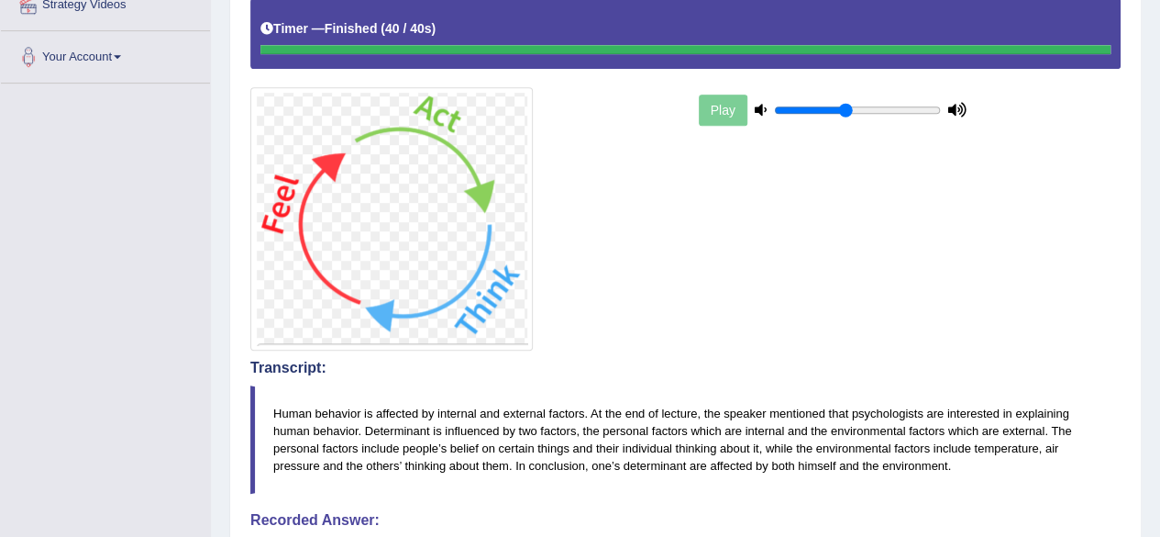
drag, startPoint x: 1172, startPoint y: 203, endPoint x: 1167, endPoint y: 263, distance: 60.8
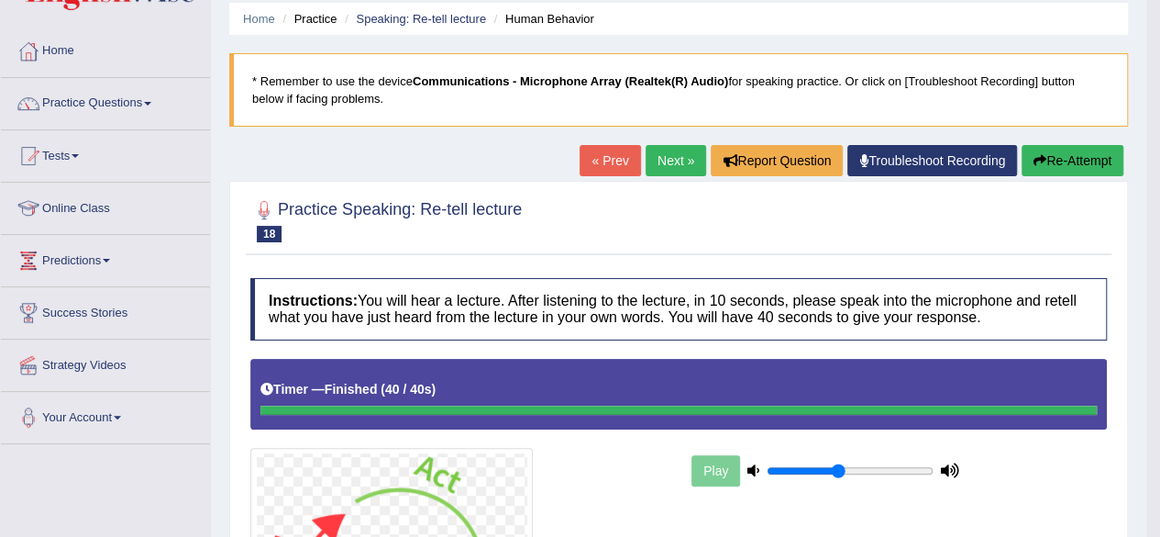
scroll to position [0, 0]
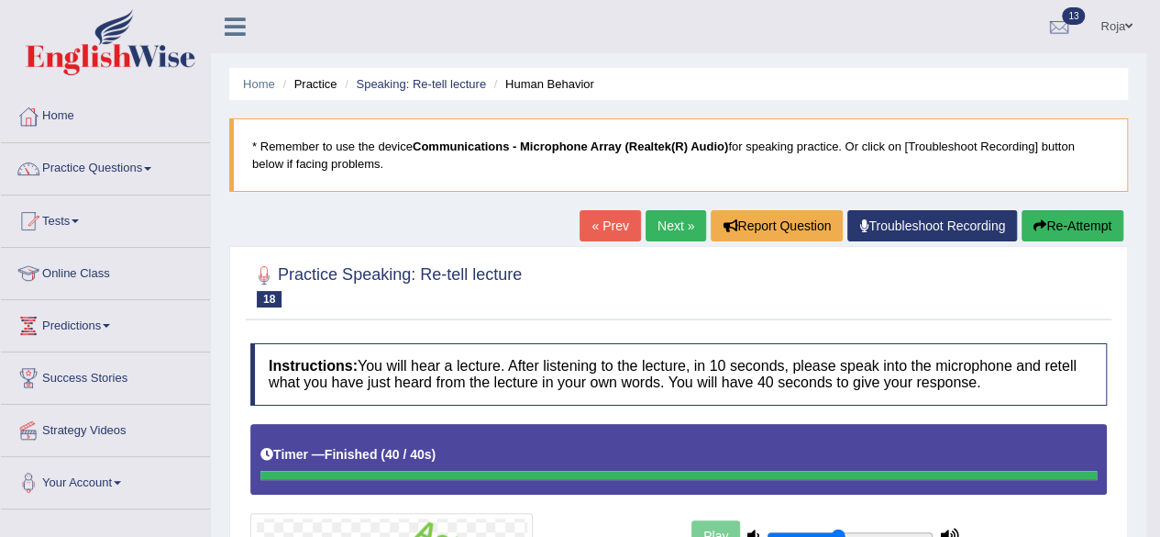
click at [690, 217] on link "Next »" at bounding box center [676, 225] width 61 height 31
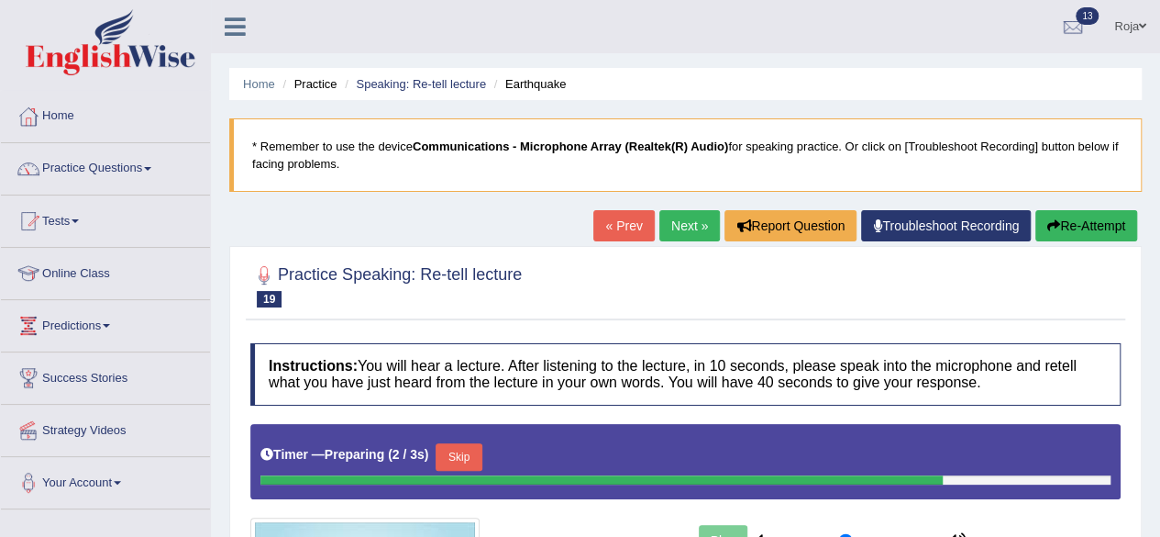
scroll to position [426, 0]
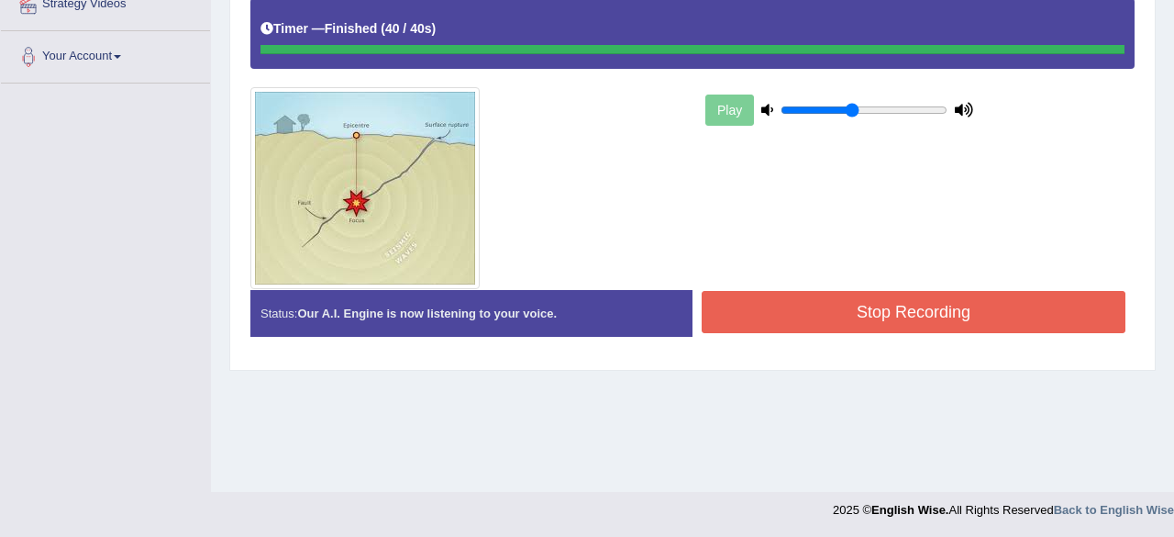
click at [837, 291] on div "Instructions: You will hear a lecture. After listening to the lecture, in 10 se…" at bounding box center [692, 134] width 893 height 452
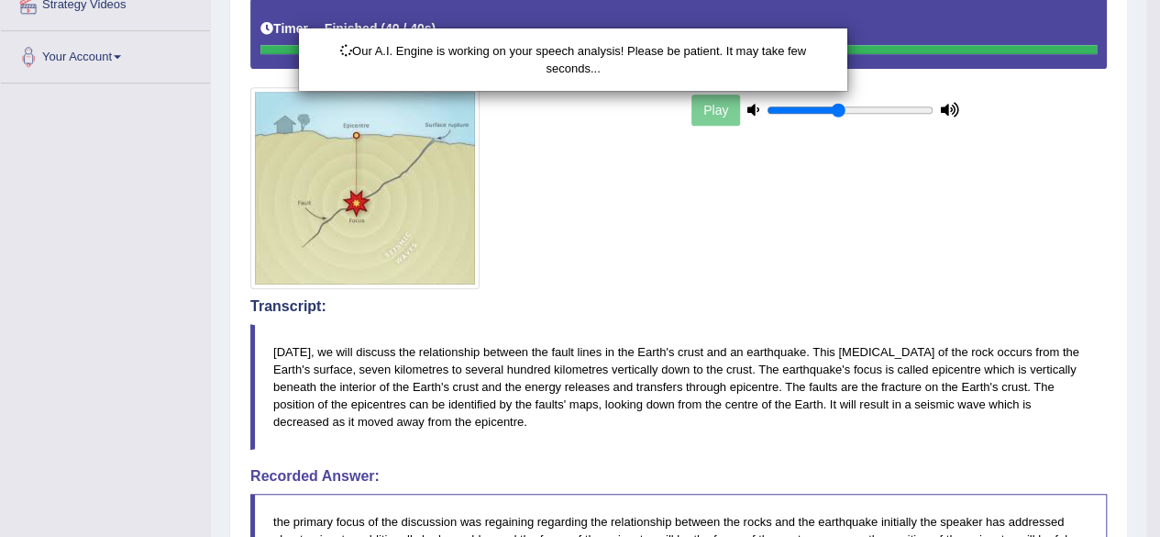
scroll to position [771, 0]
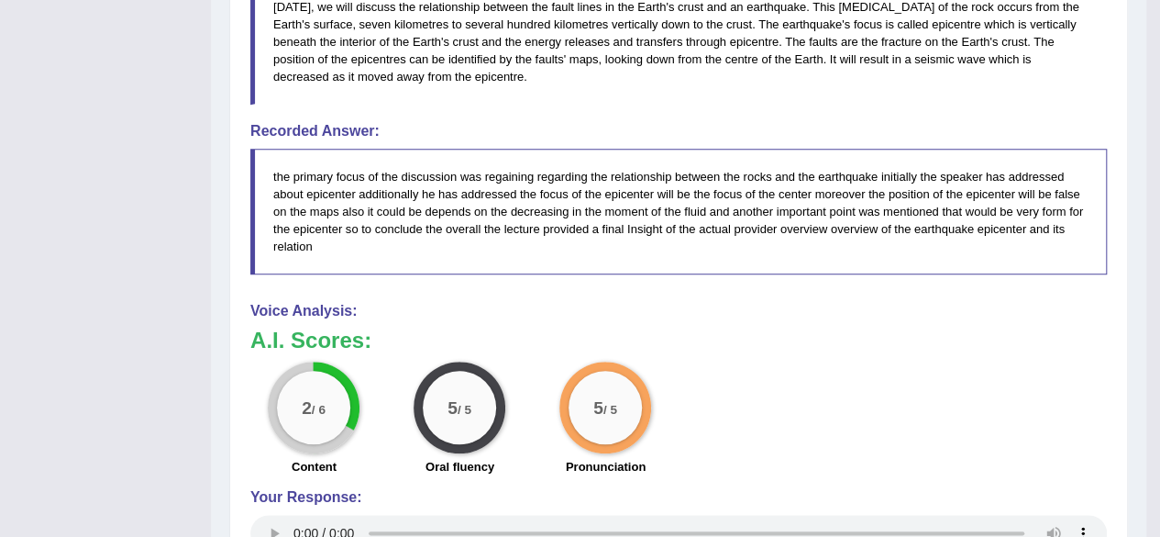
drag, startPoint x: 1173, startPoint y: 193, endPoint x: 1172, endPoint y: 388, distance: 195.4
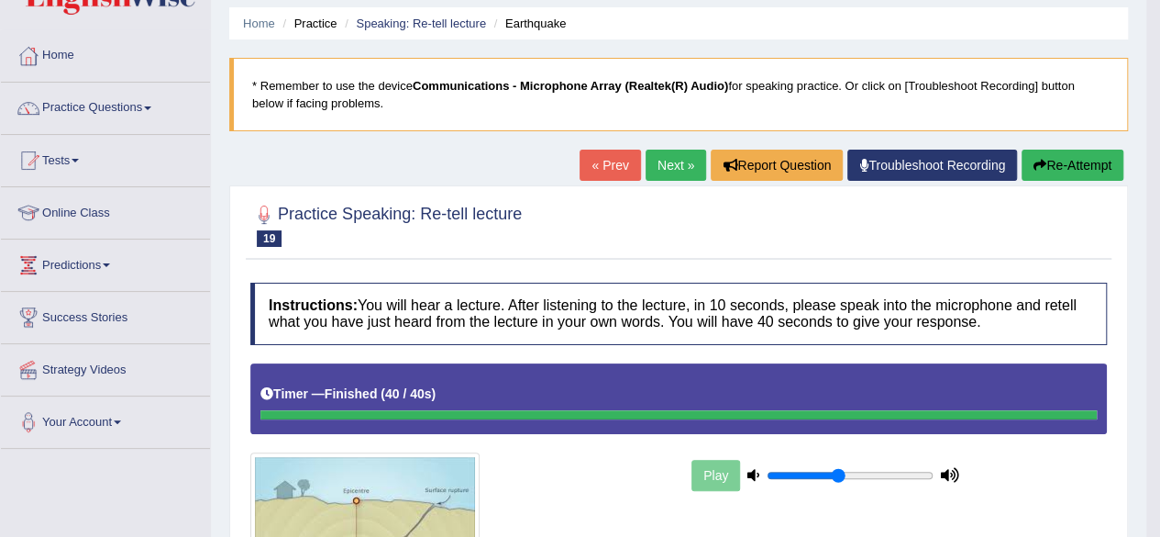
scroll to position [55, 0]
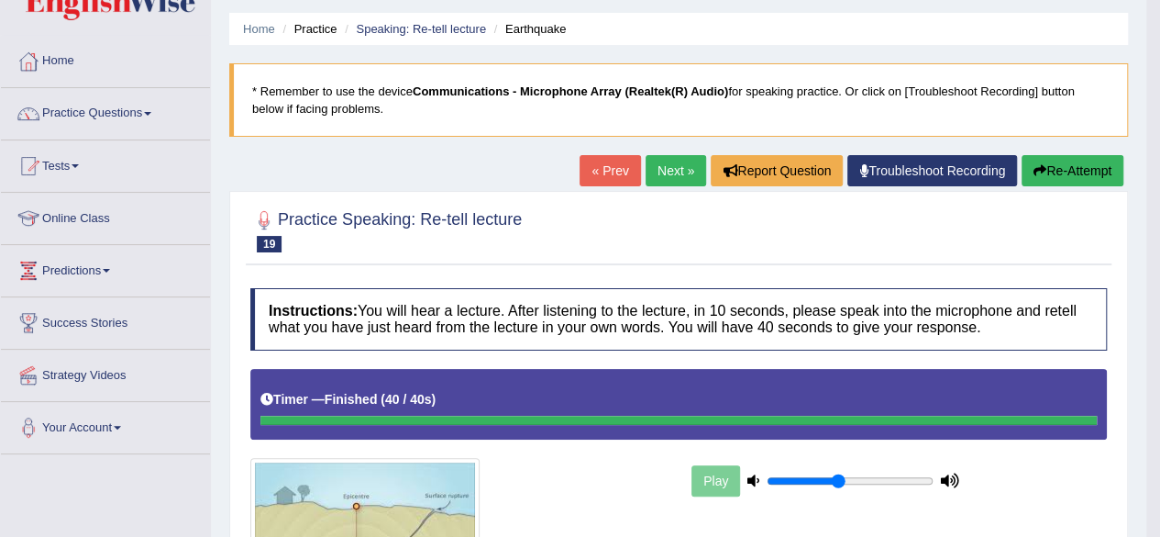
click at [672, 167] on link "Next »" at bounding box center [676, 170] width 61 height 31
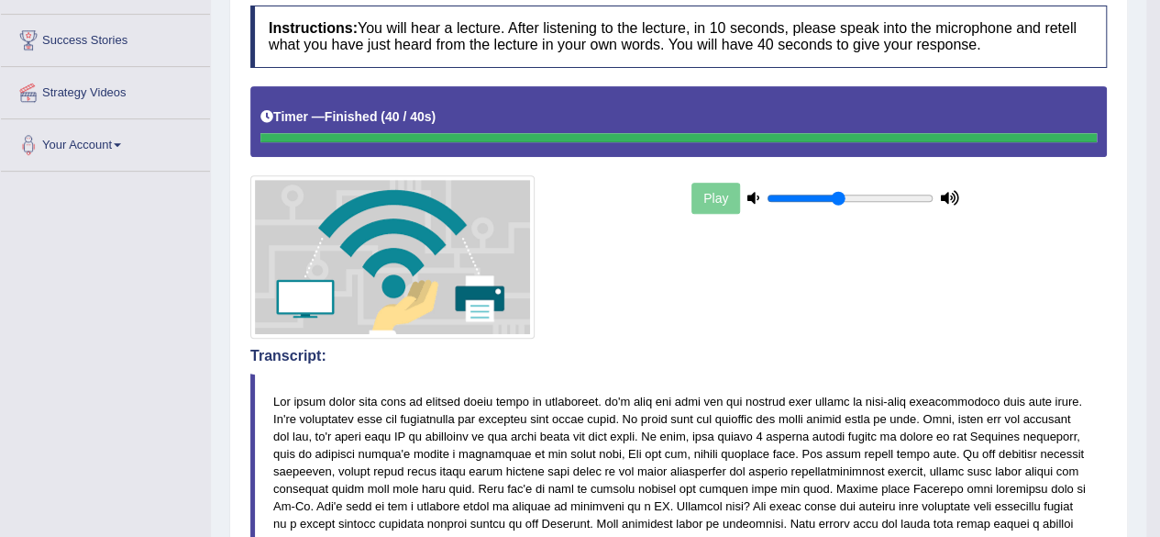
drag, startPoint x: 1171, startPoint y: 196, endPoint x: 1134, endPoint y: 549, distance: 355.2
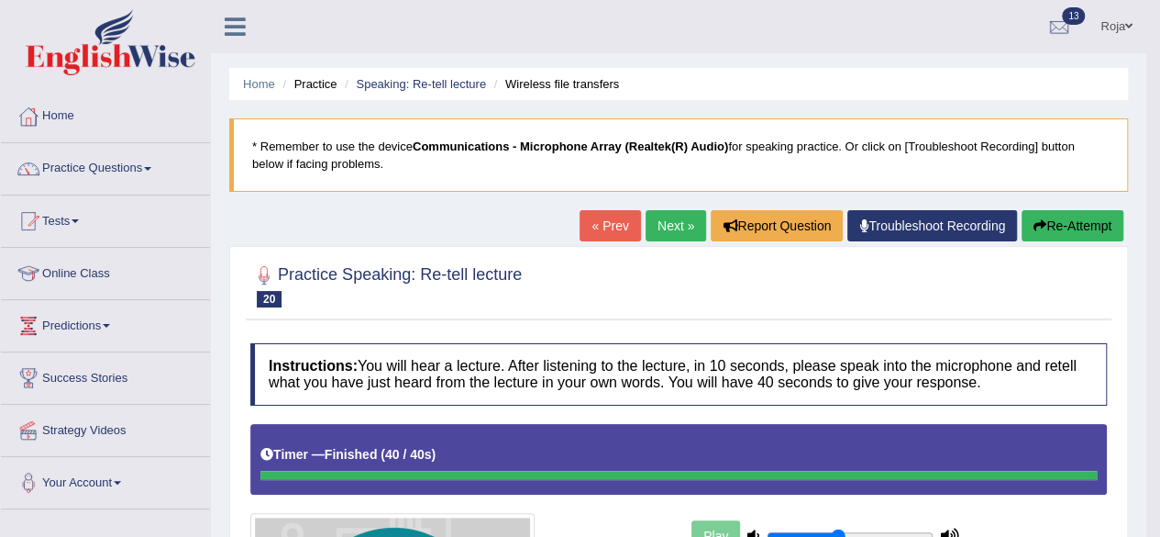
click at [680, 226] on link "Next »" at bounding box center [676, 225] width 61 height 31
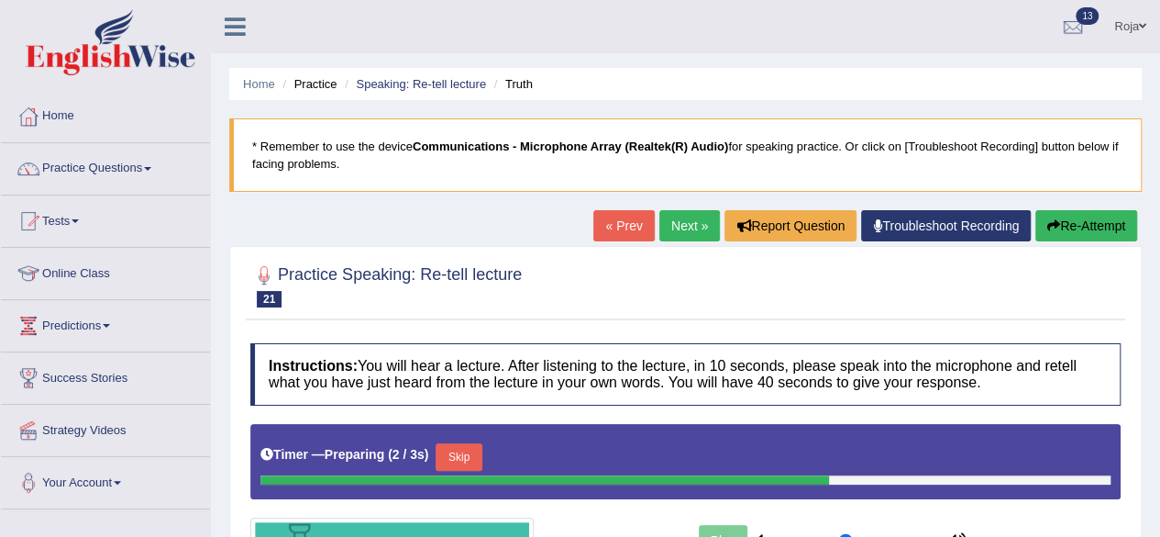
scroll to position [426, 0]
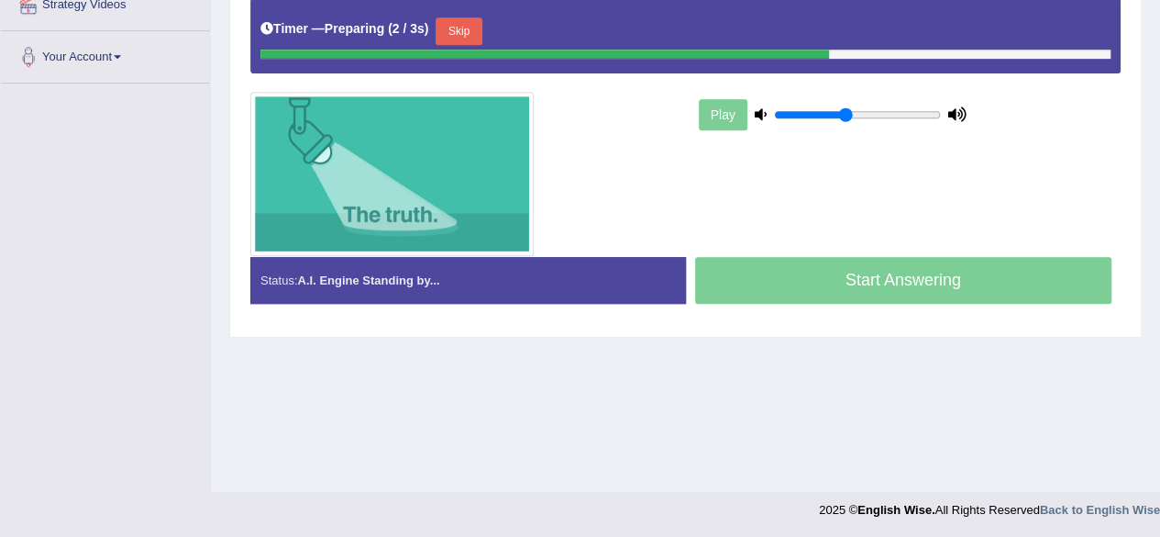
drag, startPoint x: 1173, startPoint y: 112, endPoint x: 1168, endPoint y: 446, distance: 334.0
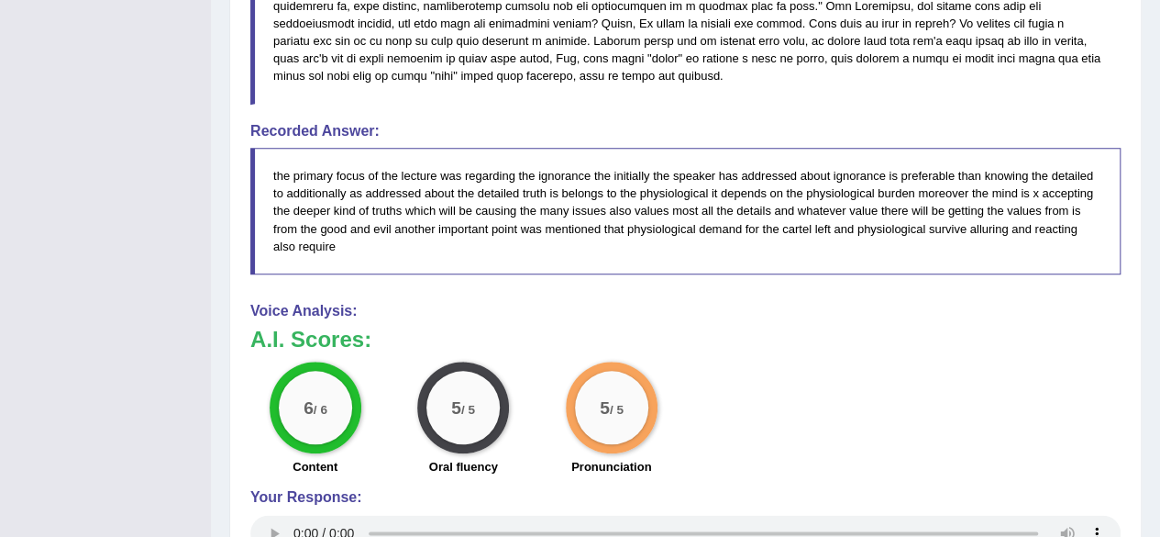
scroll to position [0, 0]
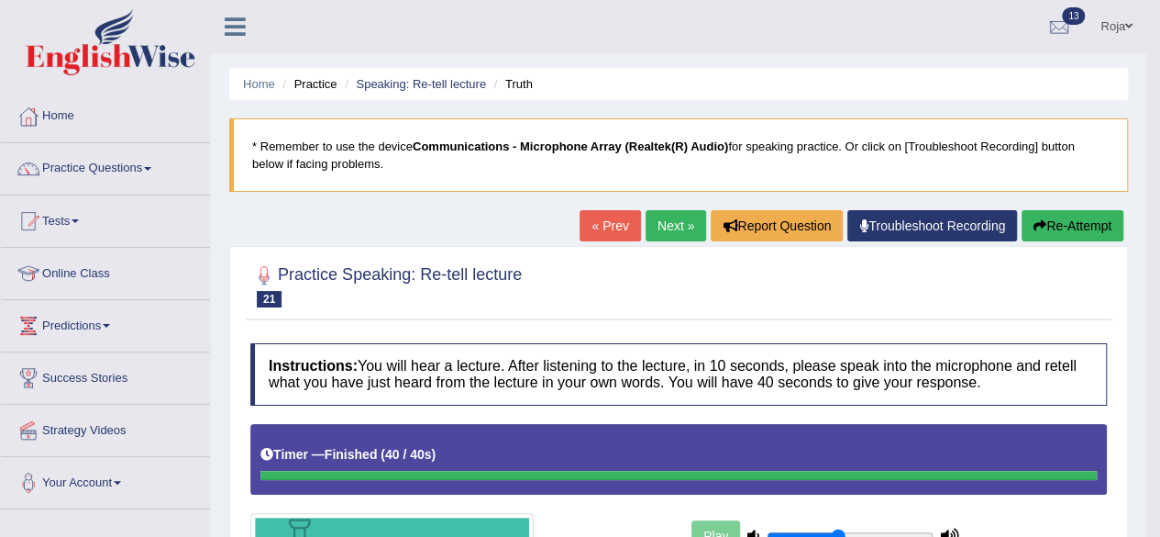
drag, startPoint x: 1165, startPoint y: 225, endPoint x: 1158, endPoint y: -78, distance: 302.8
click at [1158, 0] on html "Toggle navigation Home Practice Questions Speaking Practice Read Aloud Repeat S…" at bounding box center [580, 268] width 1160 height 537
click at [1051, 13] on link "13" at bounding box center [1059, 24] width 55 height 48
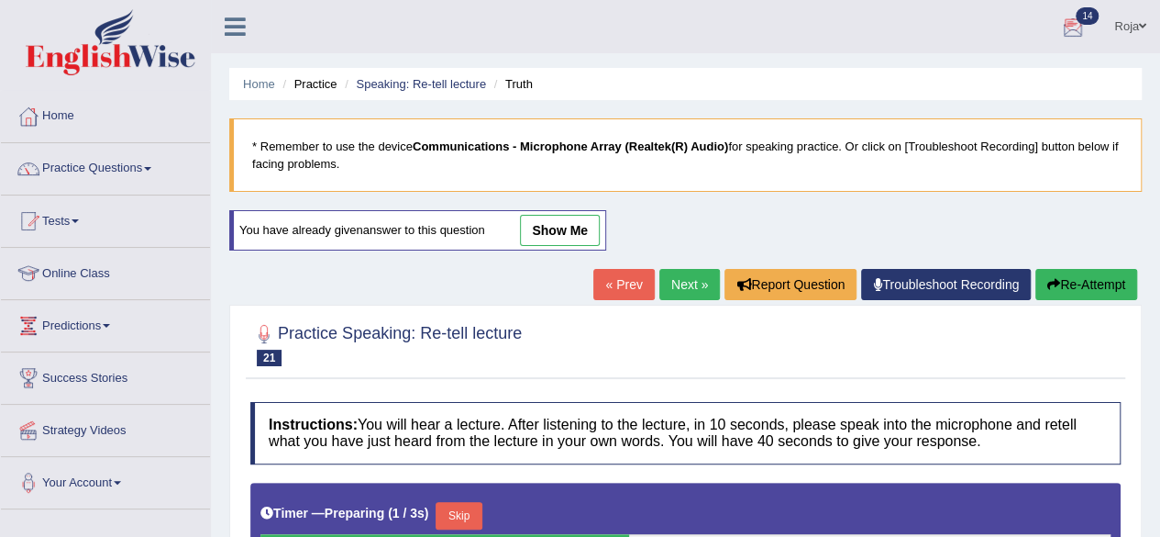
click at [1082, 27] on div at bounding box center [1074, 28] width 28 height 28
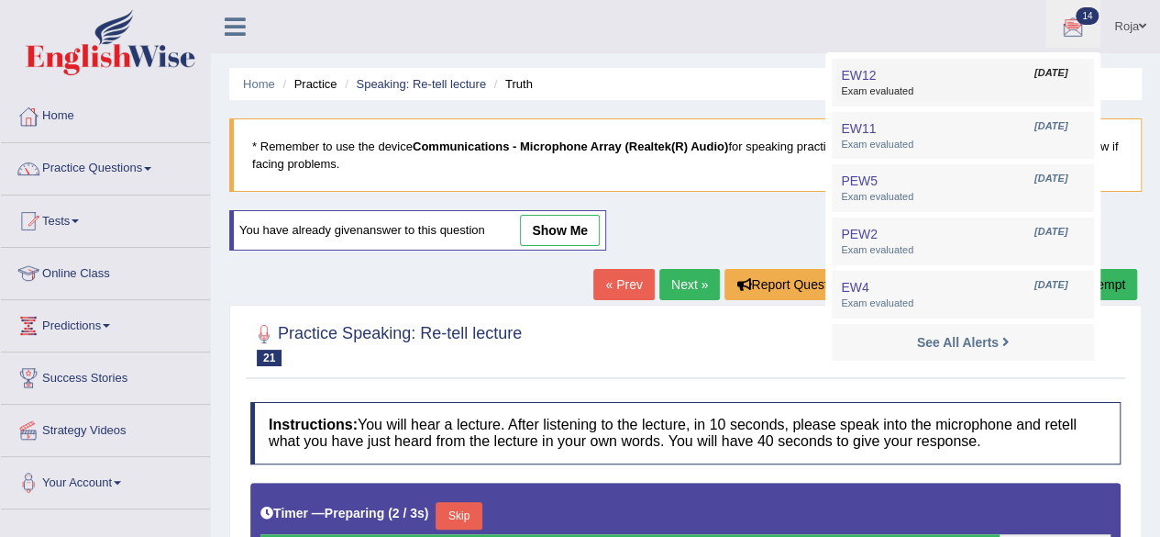
click at [1013, 89] on span "Exam evaluated" at bounding box center [963, 91] width 244 height 15
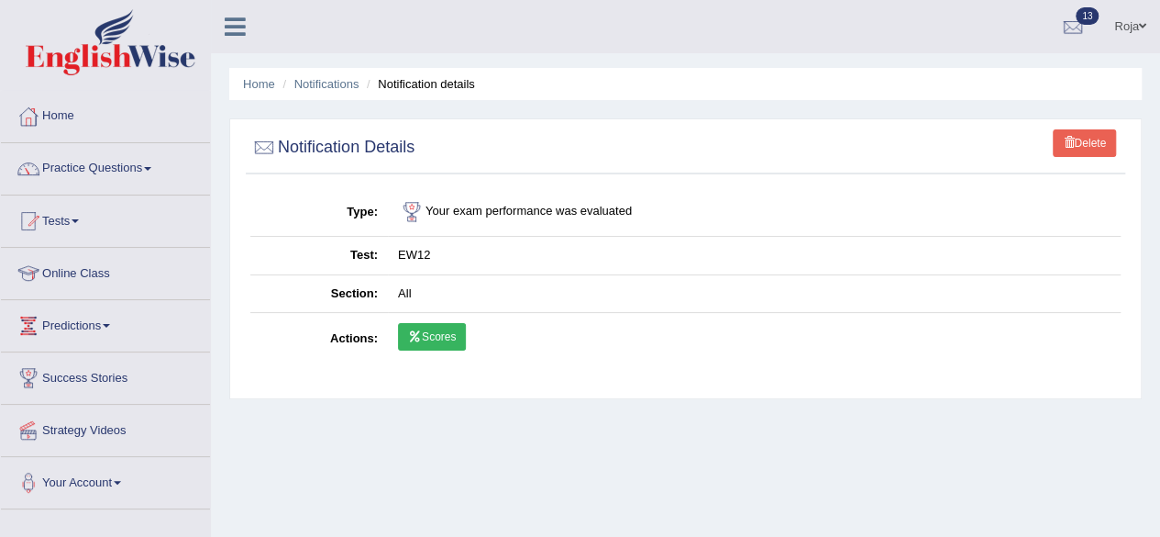
click at [452, 335] on link "Scores" at bounding box center [432, 337] width 68 height 28
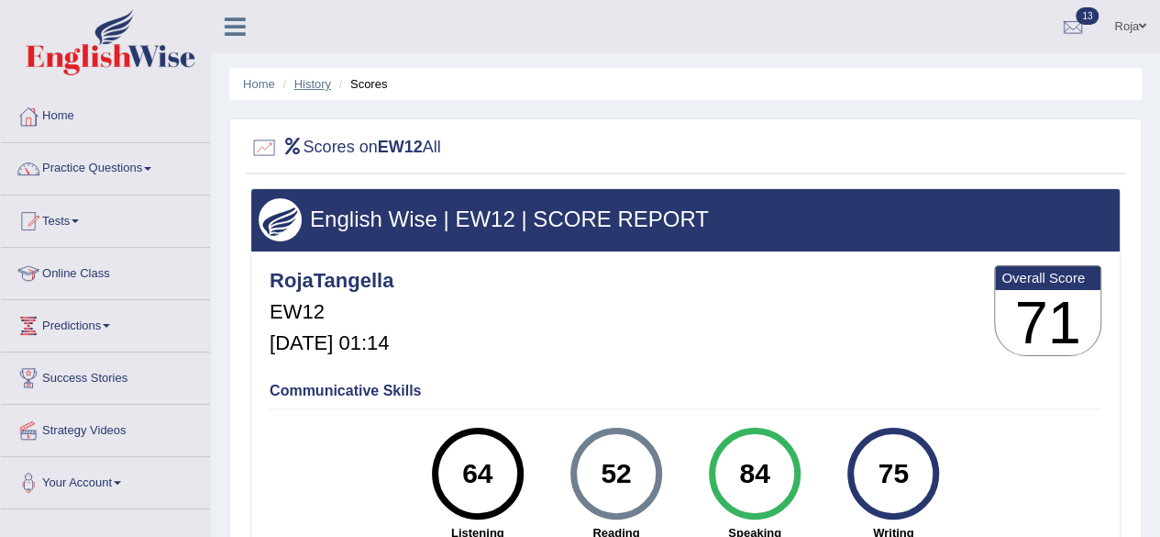
click at [316, 86] on link "History" at bounding box center [312, 84] width 37 height 14
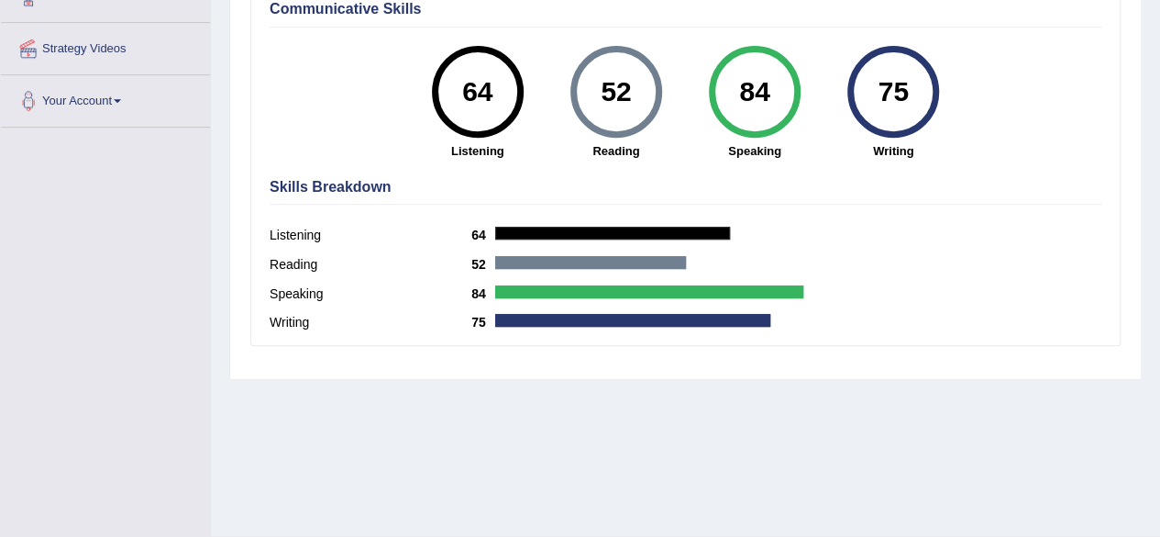
scroll to position [385, 0]
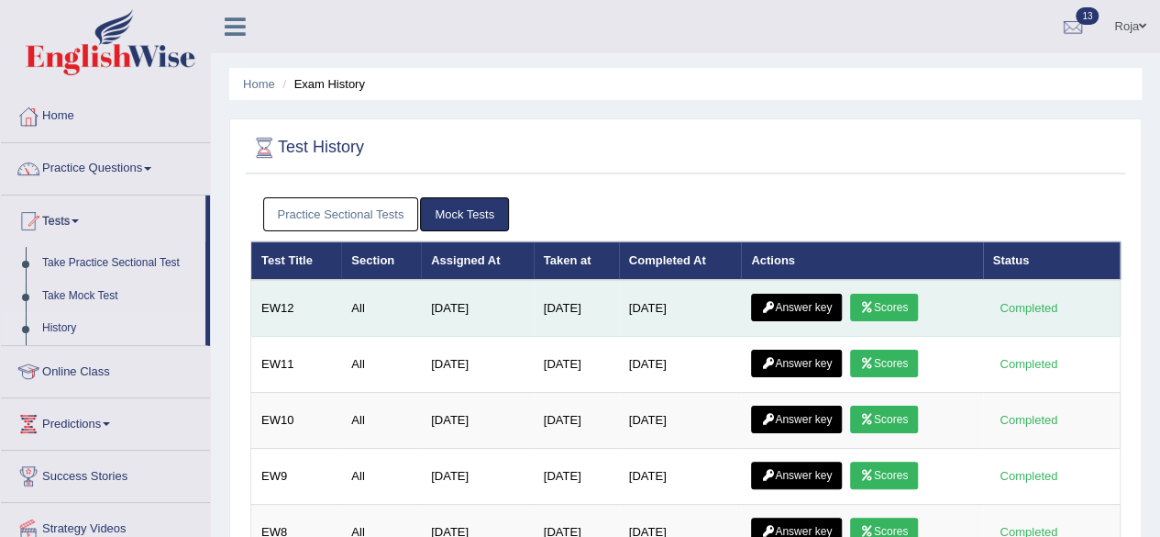
click at [789, 285] on td "Answer key Scores" at bounding box center [861, 308] width 241 height 57
click at [783, 306] on link "Answer key" at bounding box center [796, 308] width 91 height 28
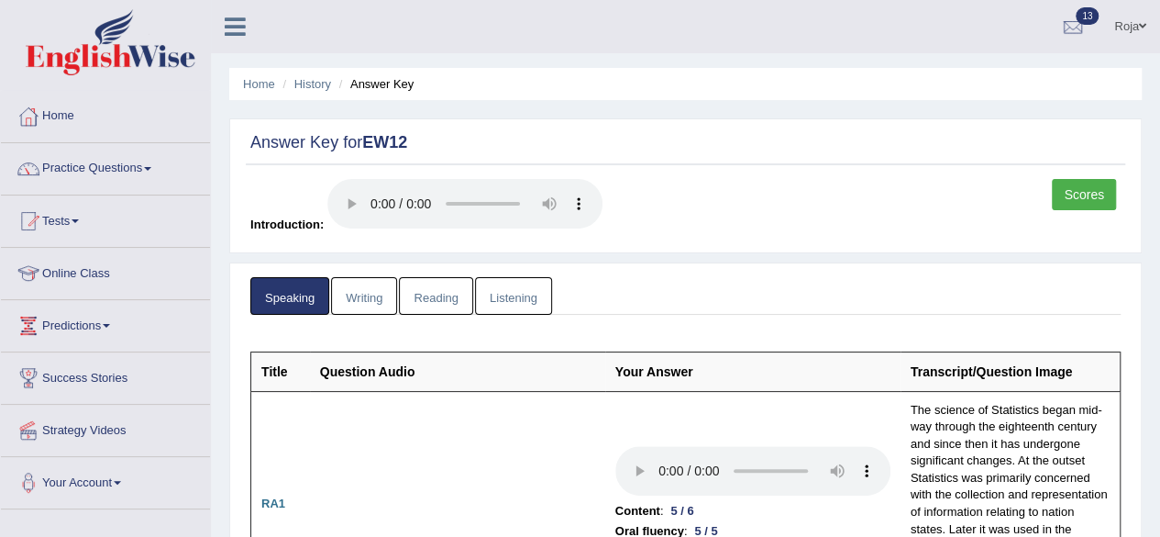
click at [430, 285] on link "Reading" at bounding box center [435, 296] width 73 height 38
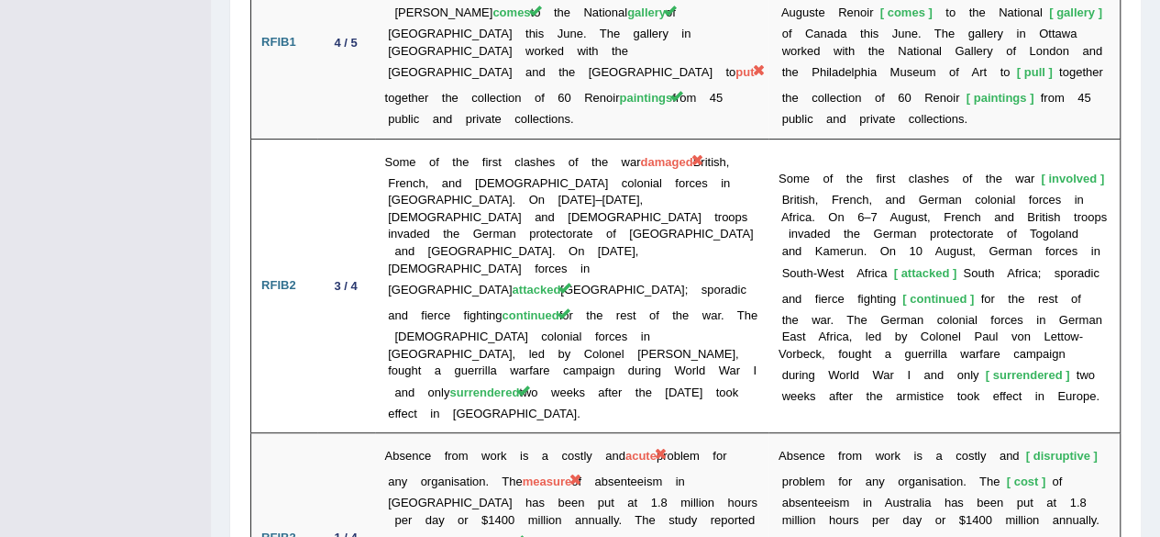
scroll to position [3781, 0]
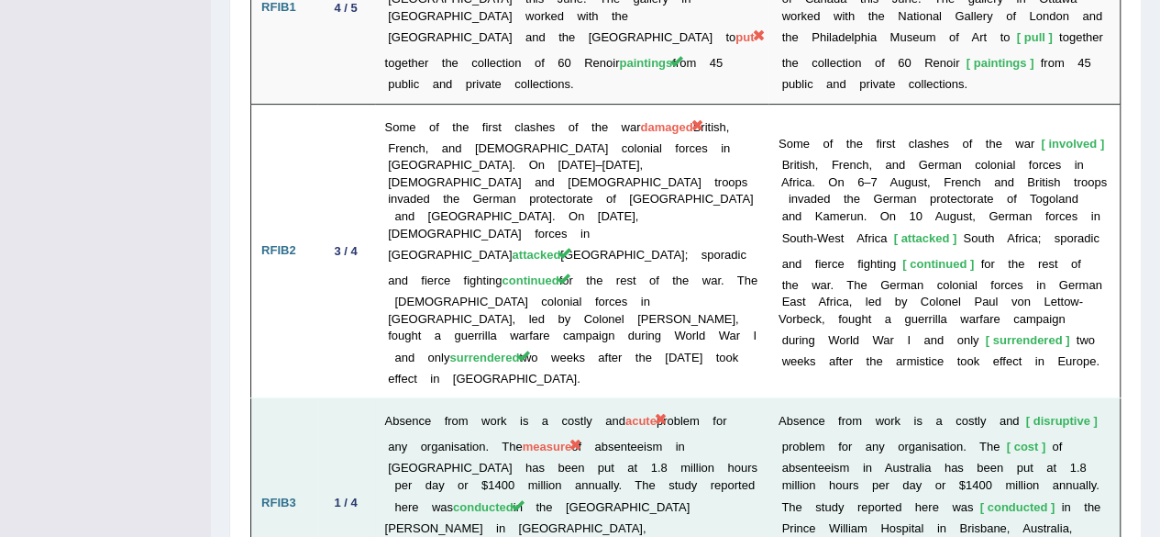
click at [580, 398] on td "Absence from work is a costly and acute problem for any organisation. The measu…" at bounding box center [572, 502] width 394 height 209
click at [510, 500] on span "conducted" at bounding box center [483, 507] width 61 height 14
click at [585, 398] on td "Absence from work is a costly and acute problem for any organisation. The measu…" at bounding box center [572, 502] width 394 height 209
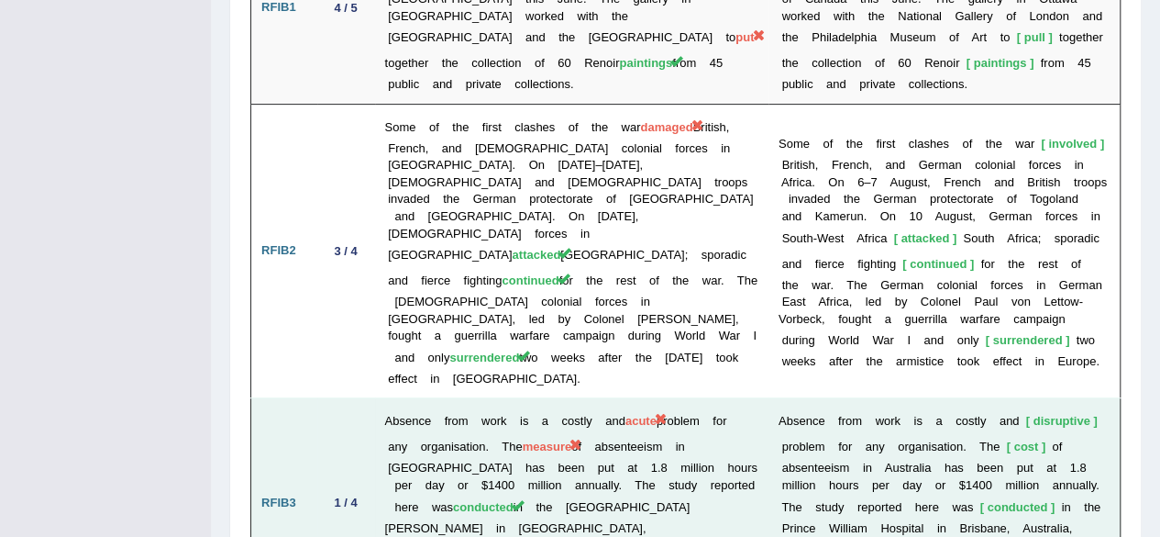
click at [585, 398] on td "Absence from work is a costly and acute problem for any organisation. The measu…" at bounding box center [572, 502] width 394 height 209
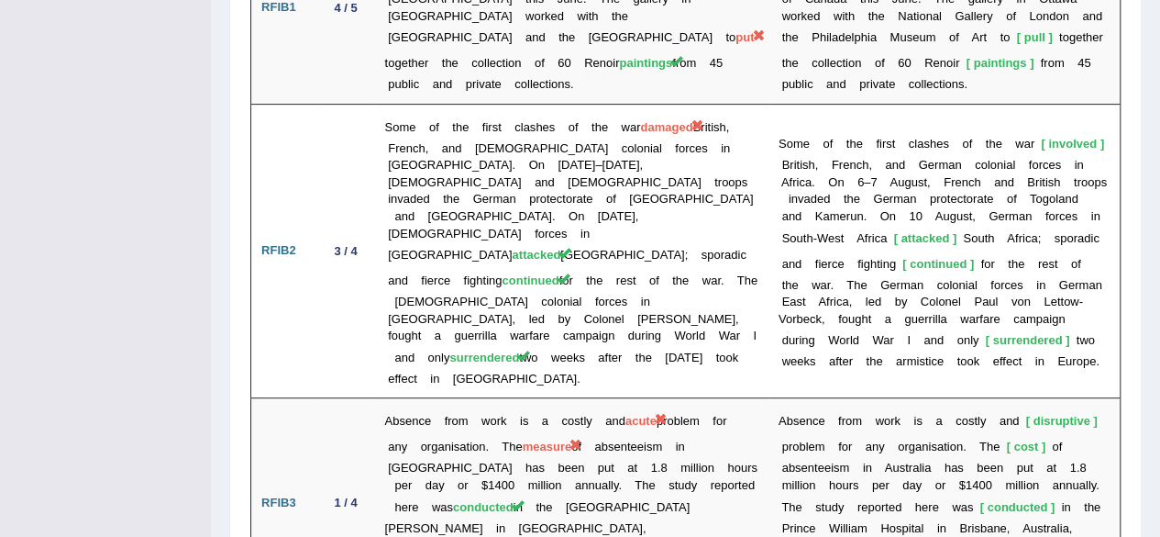
drag, startPoint x: 1158, startPoint y: 438, endPoint x: 1170, endPoint y: 433, distance: 12.8
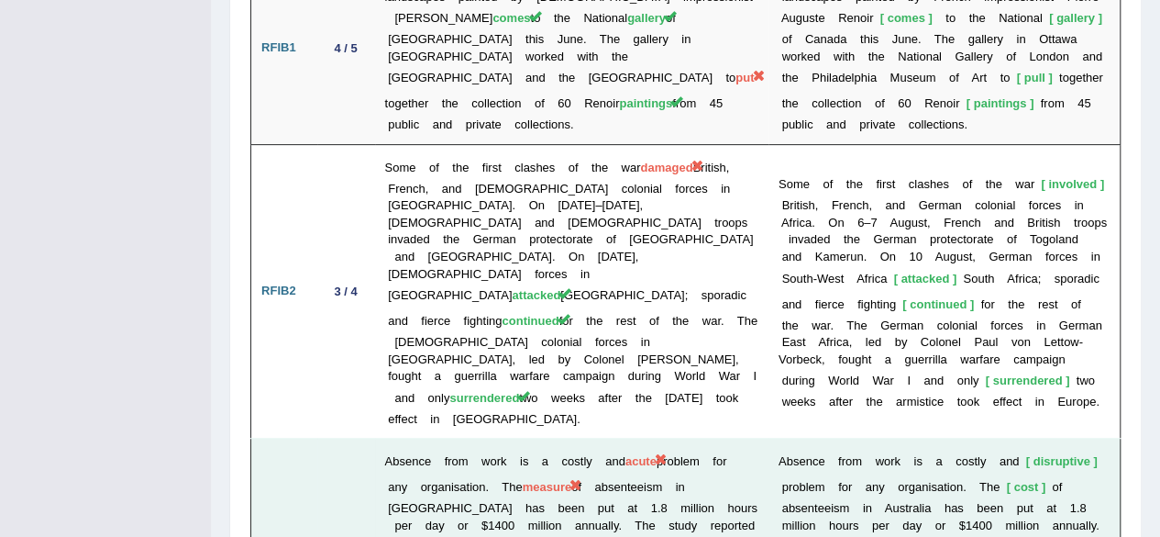
scroll to position [3654, 0]
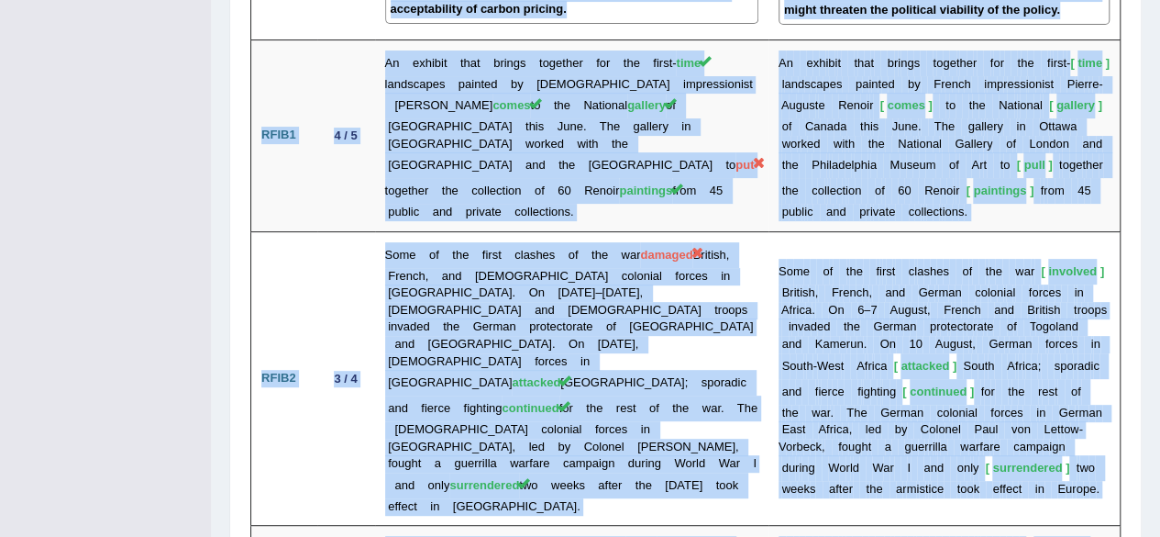
drag, startPoint x: 1059, startPoint y: 417, endPoint x: 1150, endPoint y: 381, distance: 98.8
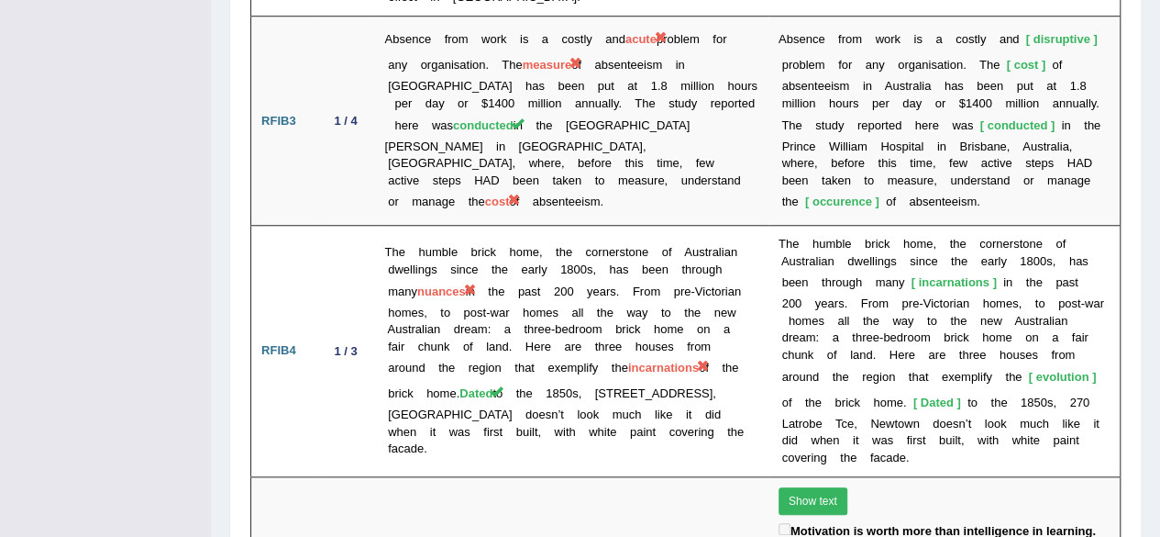
scroll to position [4174, 0]
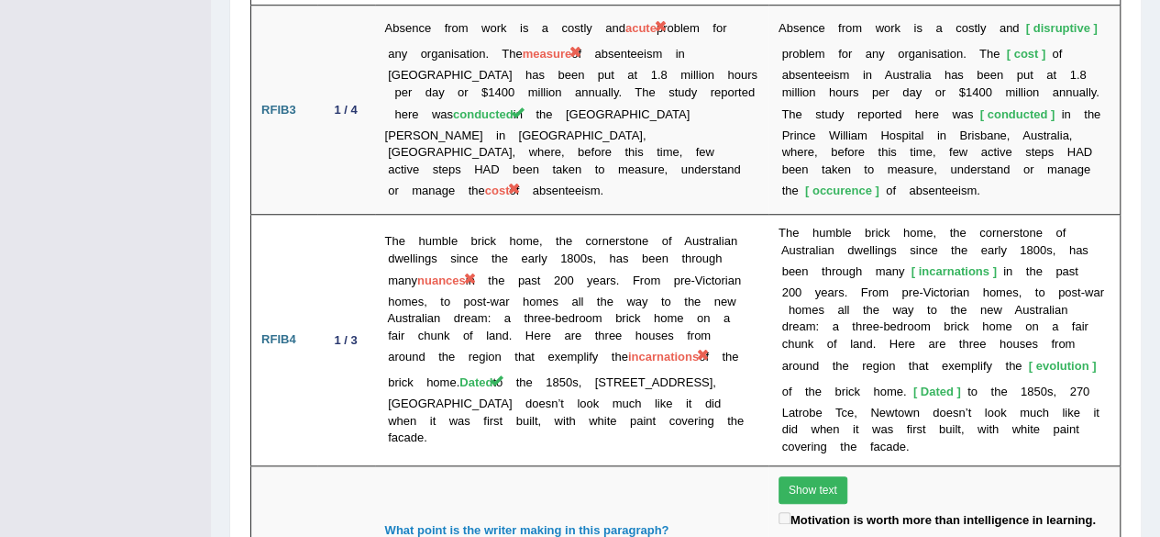
drag, startPoint x: 1159, startPoint y: 483, endPoint x: 1165, endPoint y: 469, distance: 16.0
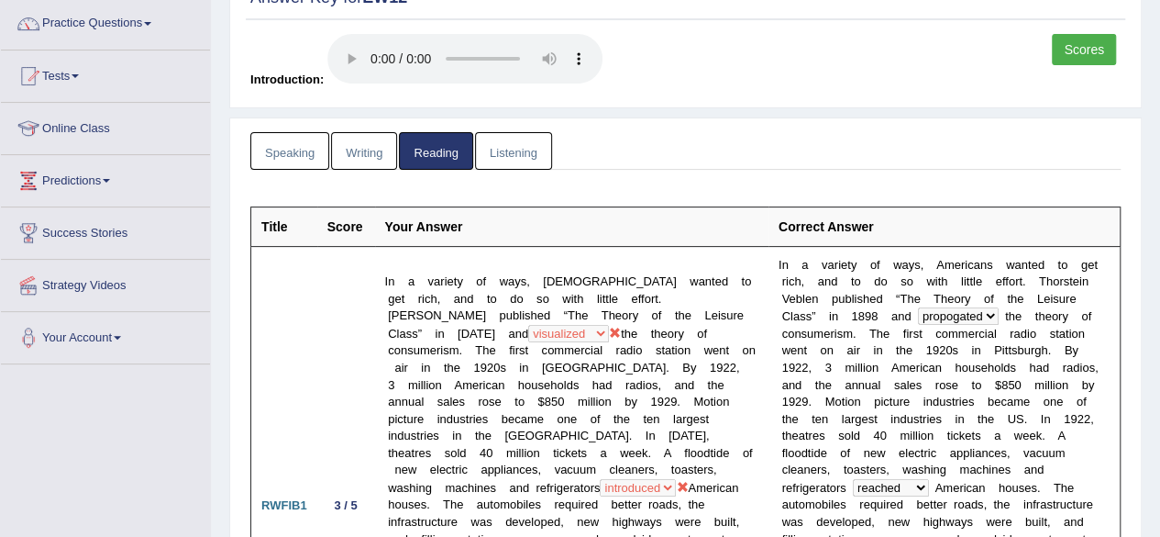
scroll to position [0, 0]
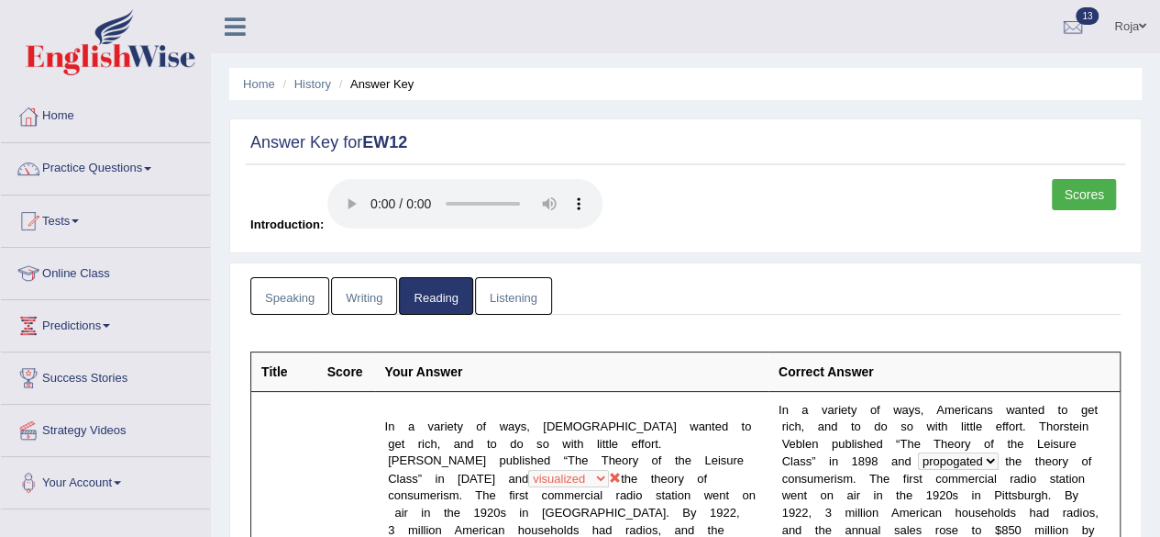
click at [492, 286] on link "Listening" at bounding box center [513, 296] width 77 height 38
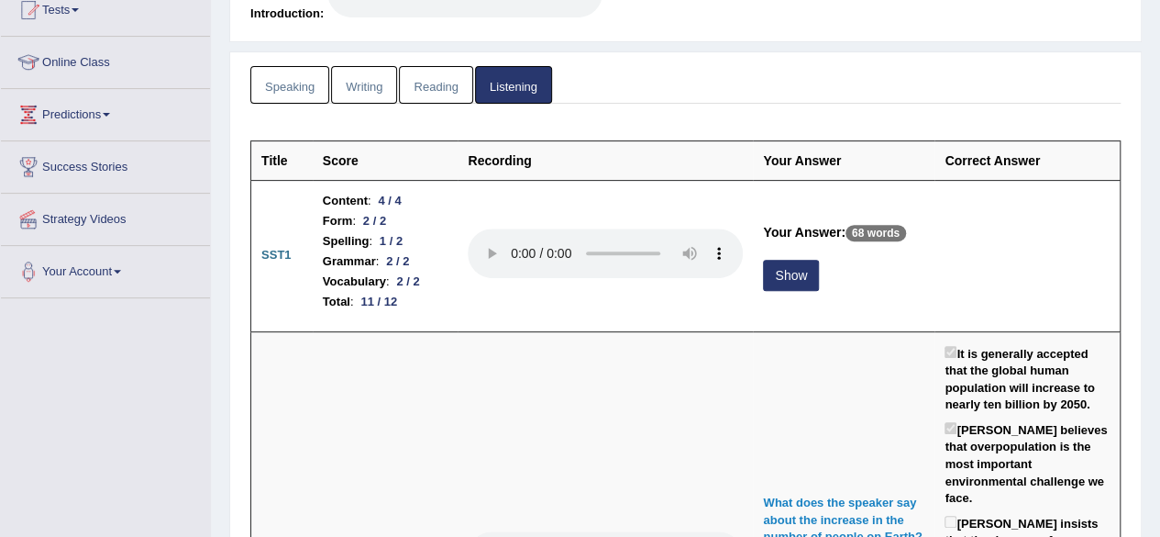
scroll to position [252, 0]
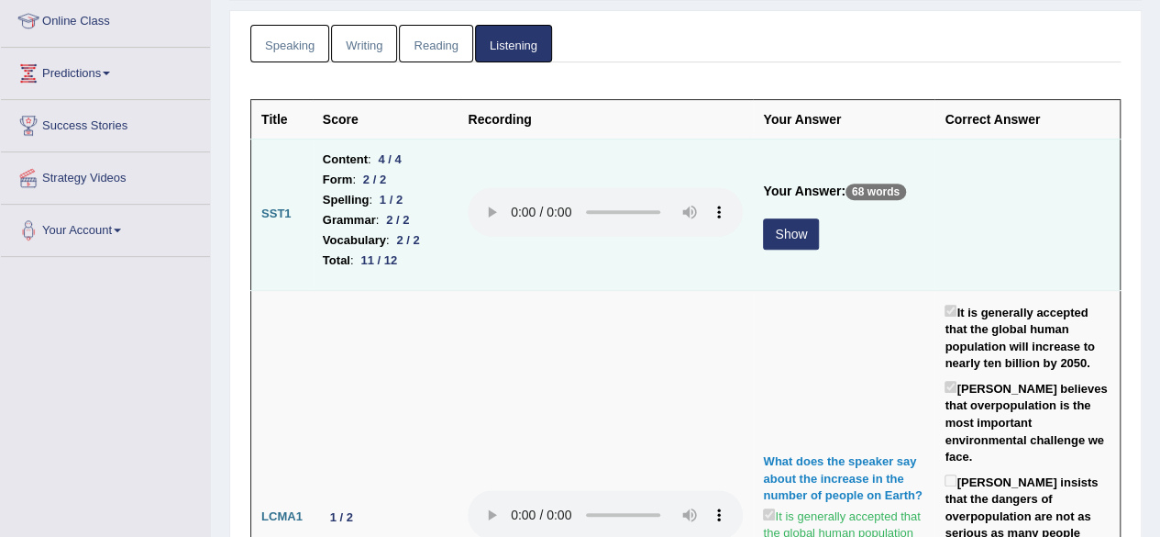
click at [882, 192] on p "68 words" at bounding box center [876, 191] width 61 height 17
click at [783, 238] on button "Show" at bounding box center [791, 233] width 56 height 31
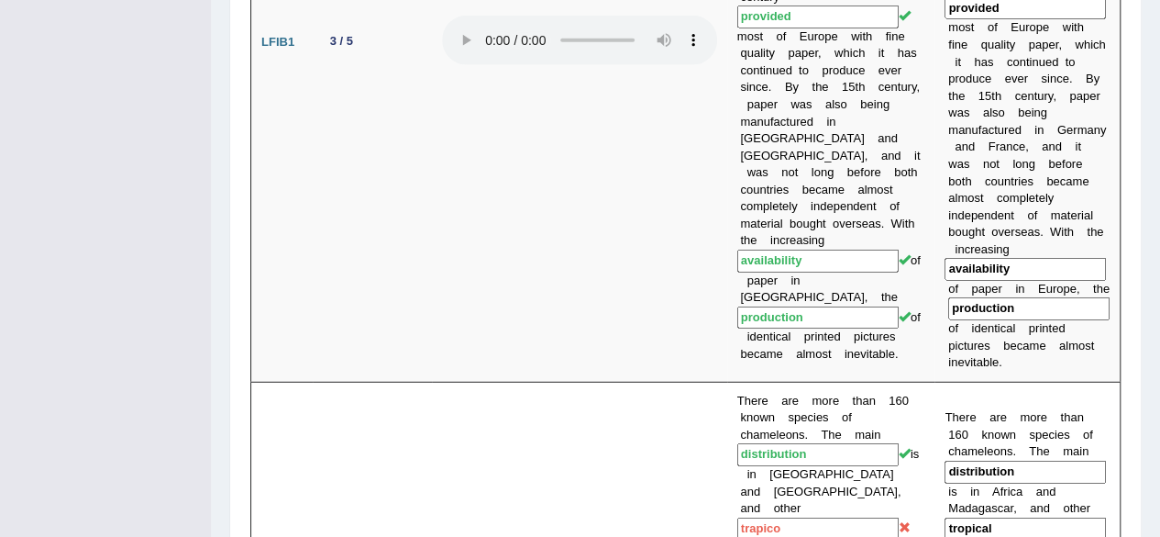
scroll to position [0, 0]
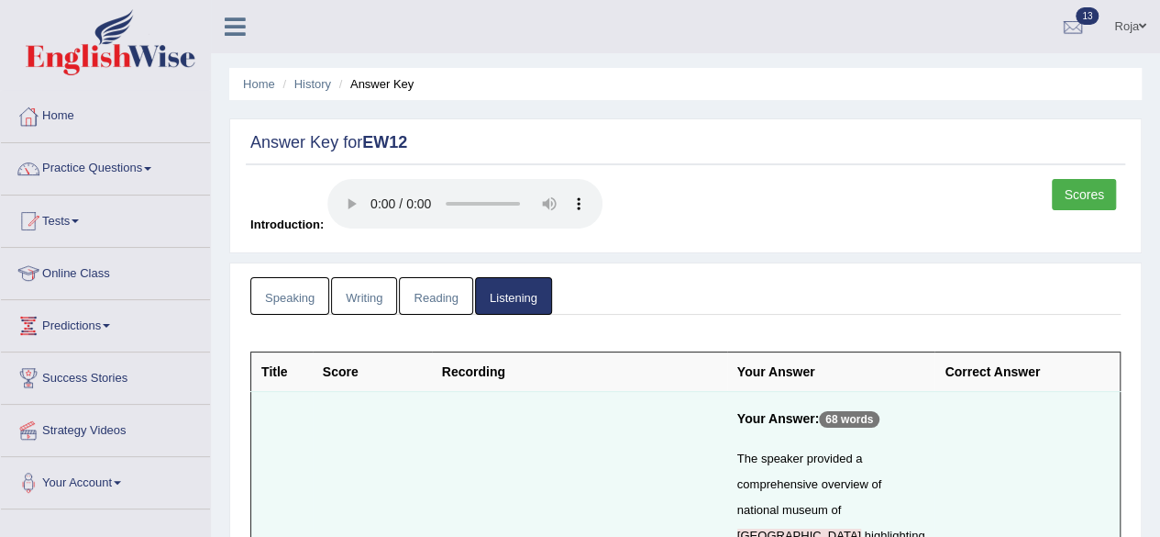
click at [350, 290] on link "Writing" at bounding box center [364, 296] width 66 height 38
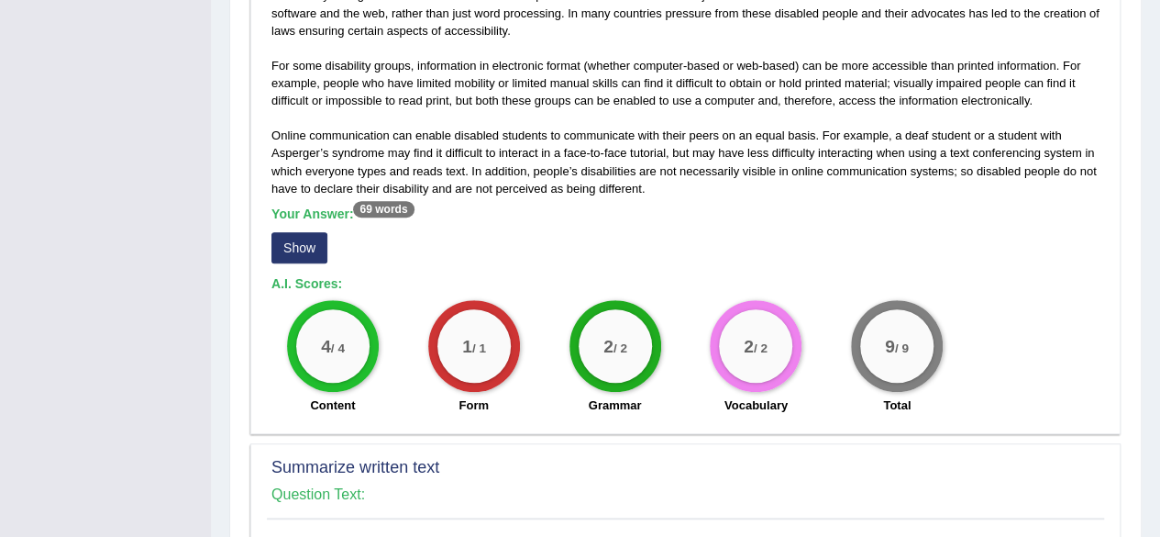
scroll to position [519, 0]
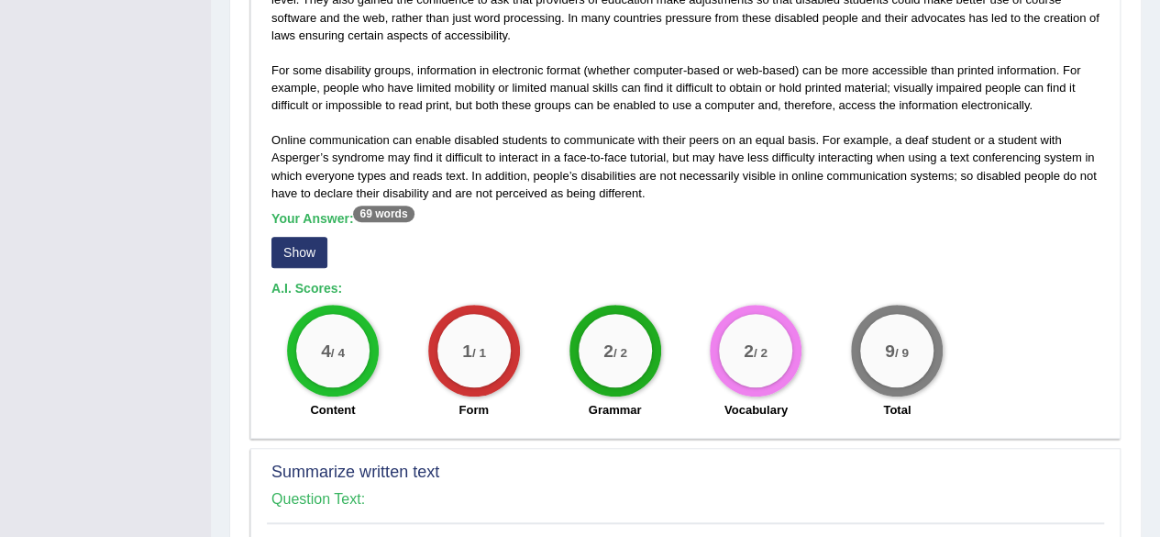
click at [306, 243] on button "Show" at bounding box center [300, 252] width 56 height 31
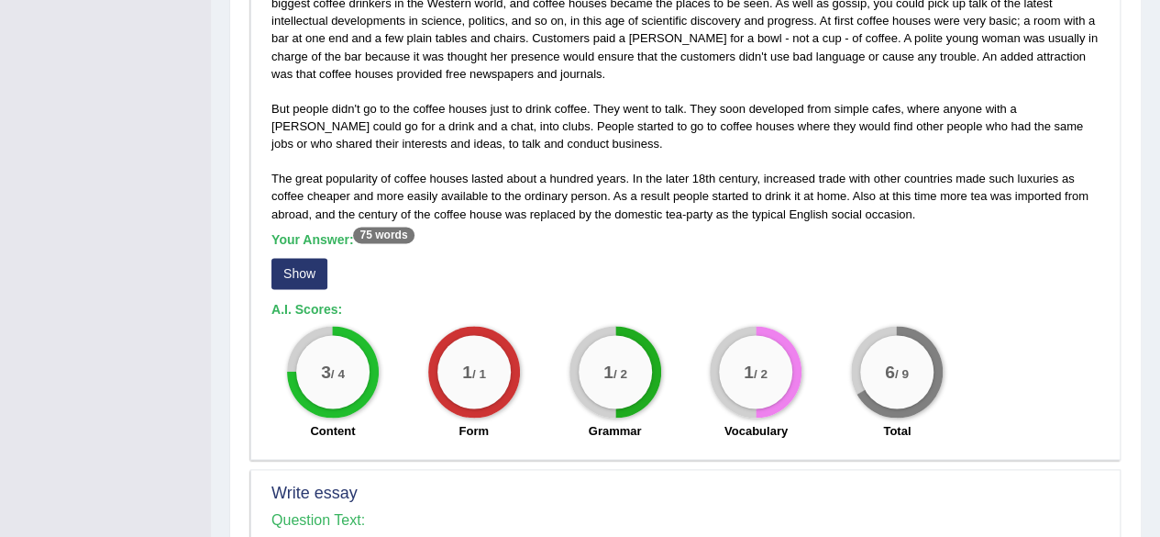
scroll to position [1115, 0]
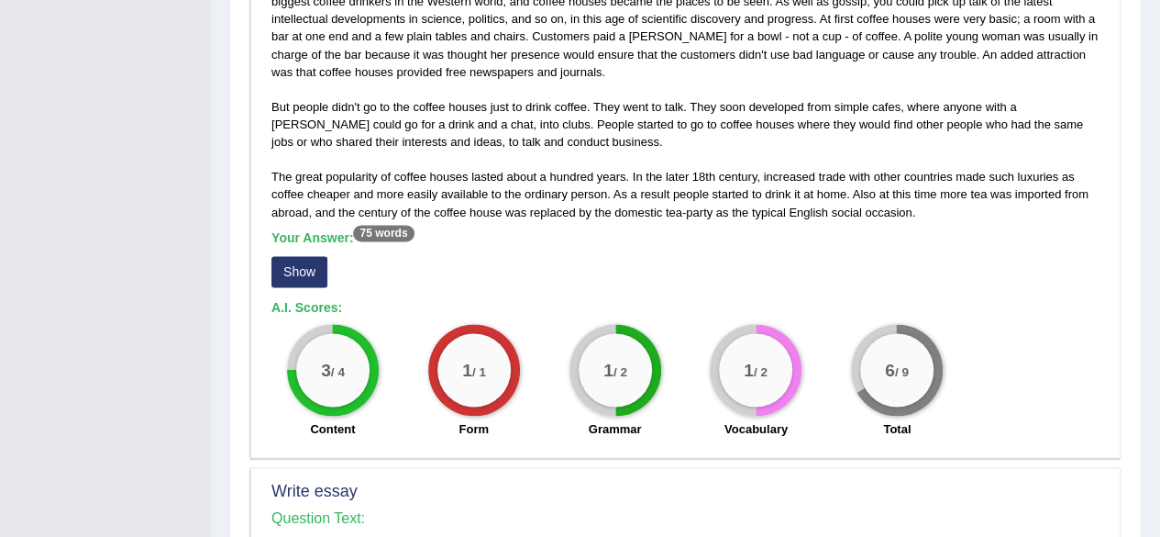
click at [309, 275] on button "Show" at bounding box center [300, 271] width 56 height 31
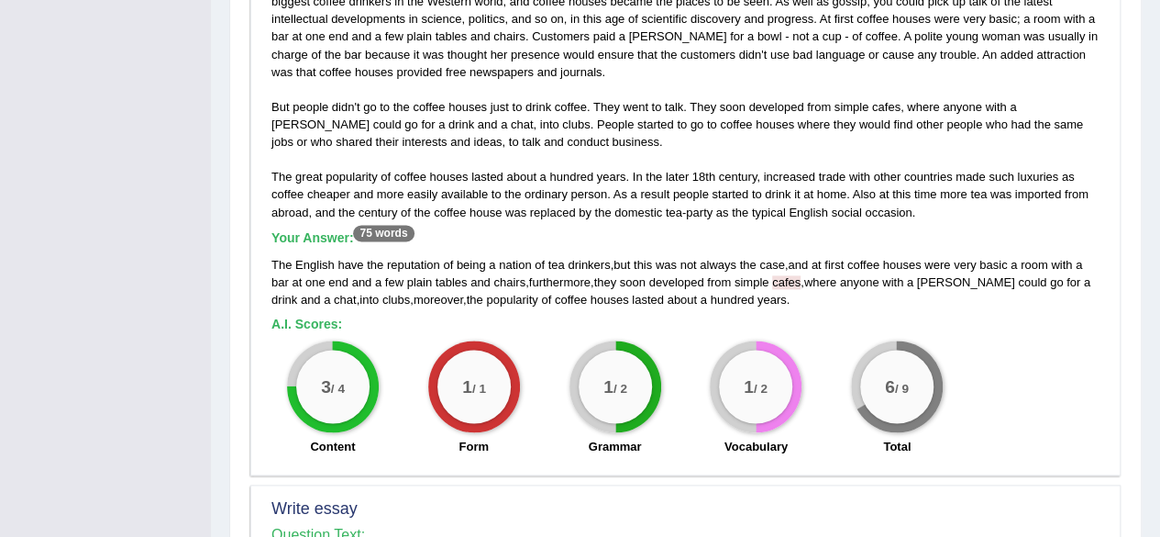
click at [798, 283] on span "cafes" at bounding box center [786, 282] width 28 height 14
click at [1036, 310] on div "The English have the reputation of being a nation of tea drinkers, but this was…" at bounding box center [686, 219] width 838 height 489
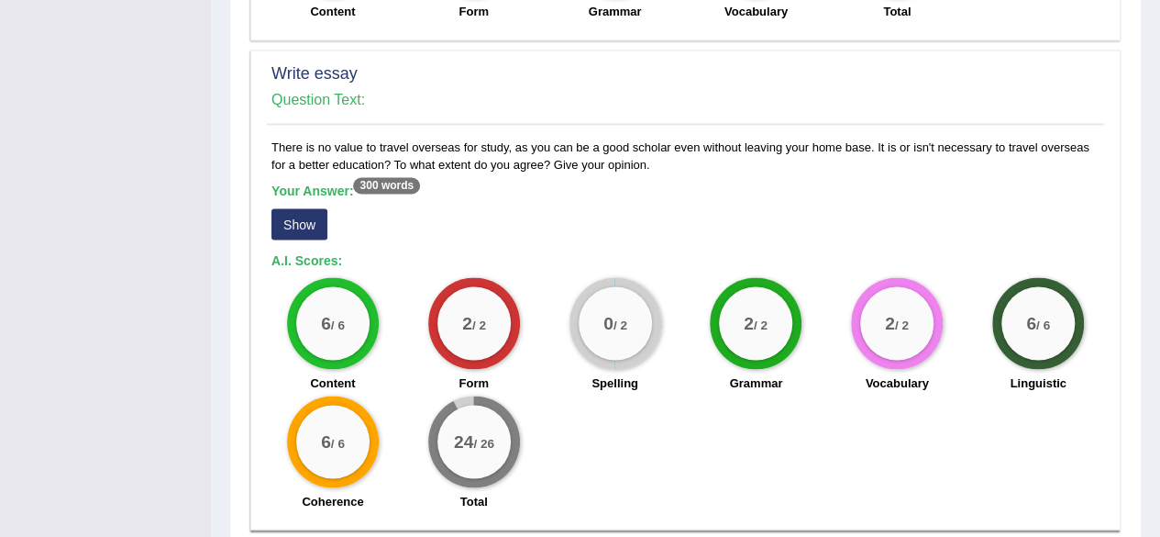
scroll to position [1560, 0]
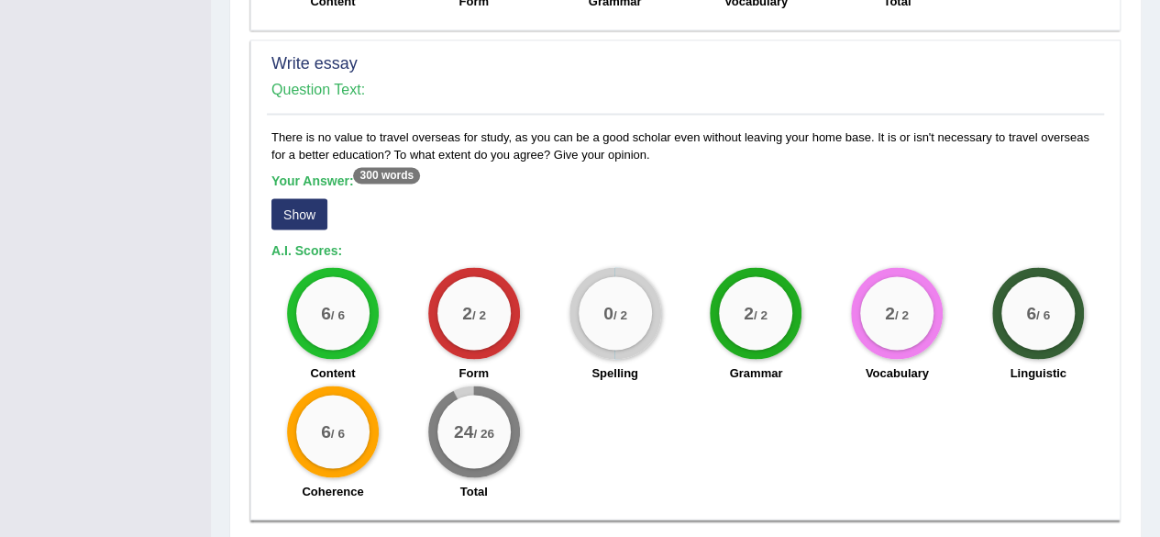
click at [296, 226] on div "Your Answer: 300 words Show" at bounding box center [686, 202] width 828 height 61
click at [308, 220] on button "Show" at bounding box center [300, 213] width 56 height 31
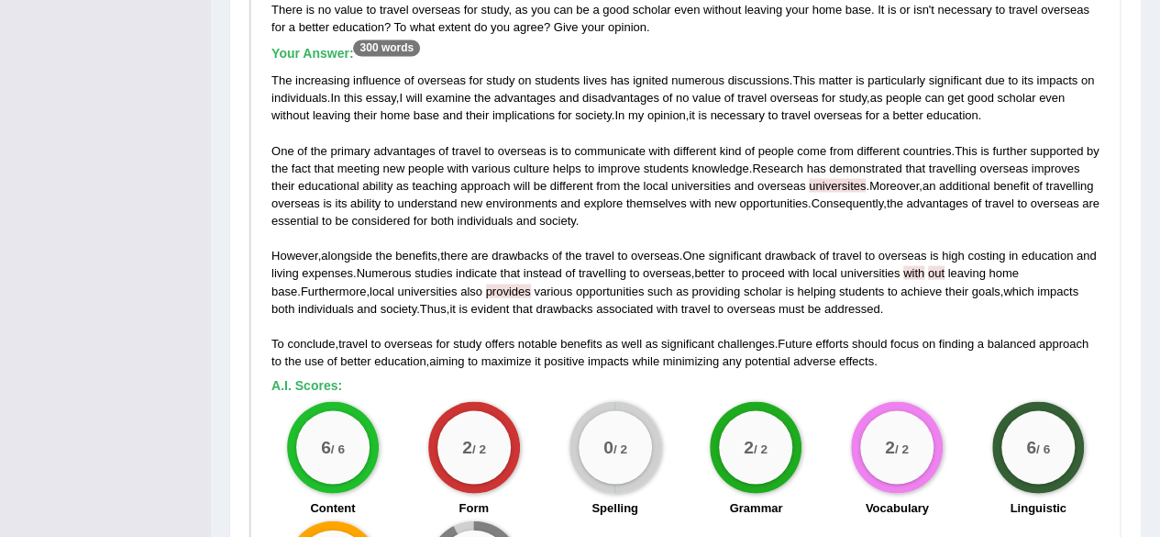
scroll to position [1682, 0]
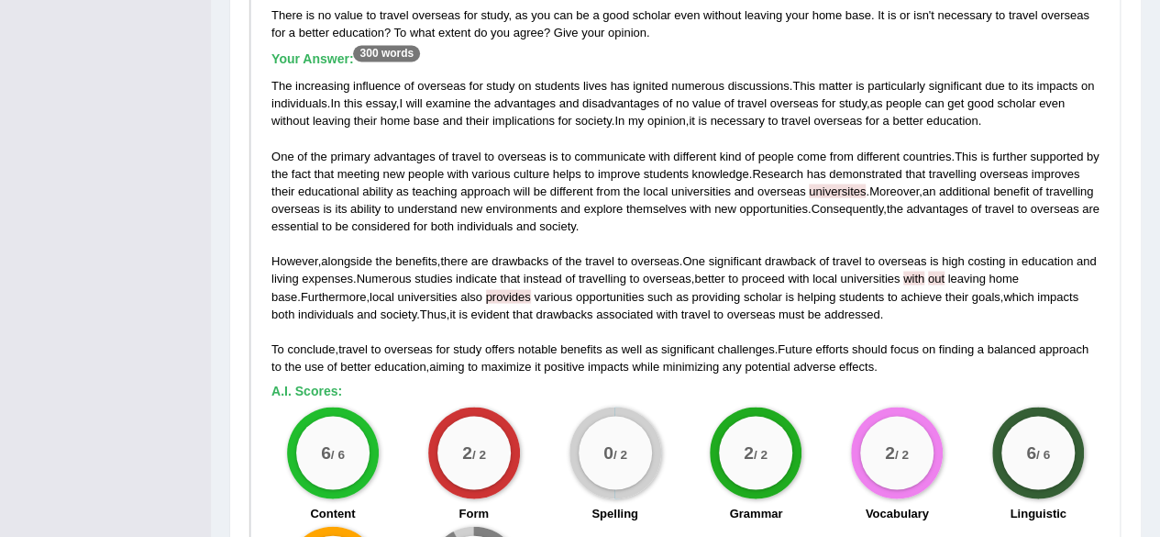
click at [849, 201] on span "Consequently" at bounding box center [847, 208] width 72 height 14
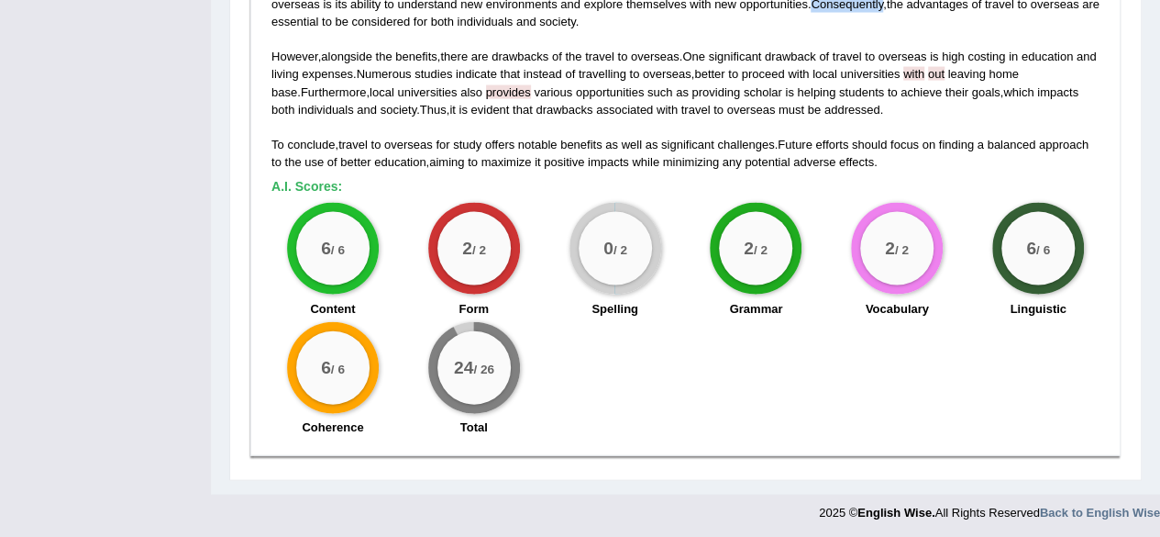
scroll to position [0, 0]
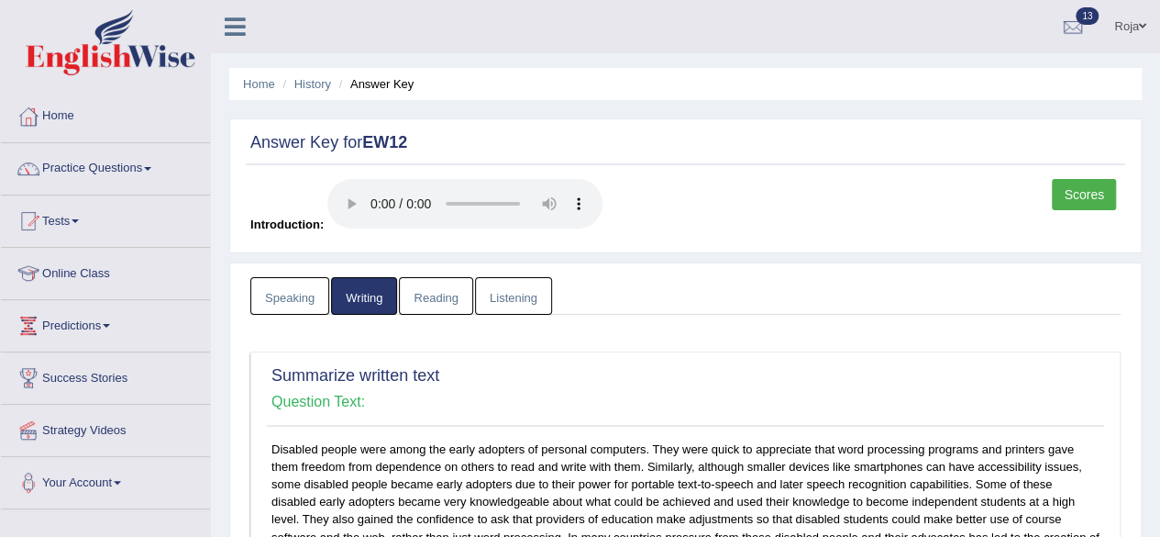
click at [283, 299] on link "Speaking" at bounding box center [289, 296] width 79 height 38
